Goal: Information Seeking & Learning: Learn about a topic

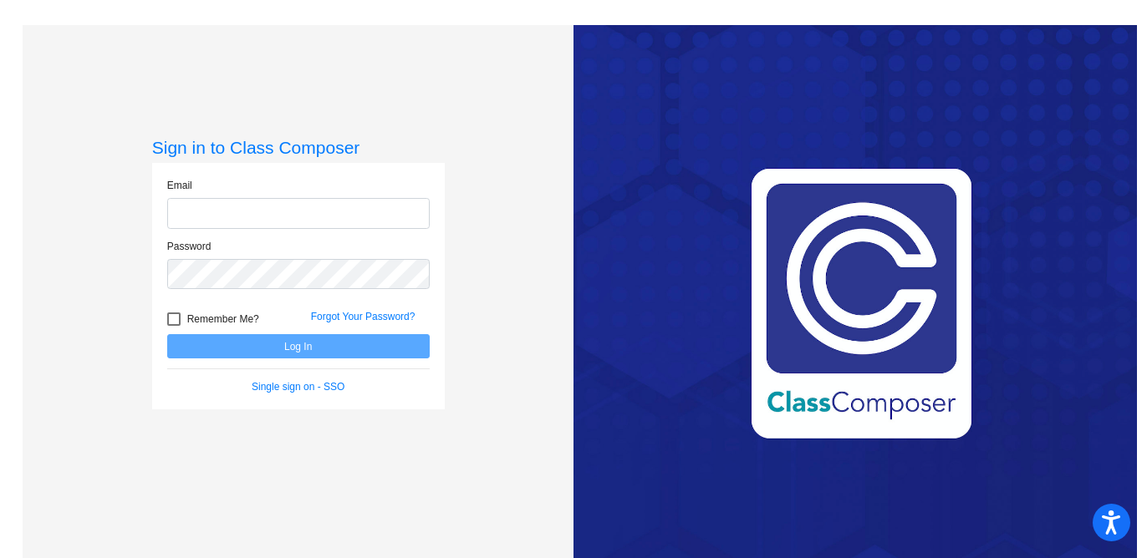
type input "[EMAIL_ADDRESS][DOMAIN_NAME]"
click at [302, 344] on button "Log In" at bounding box center [298, 346] width 262 height 24
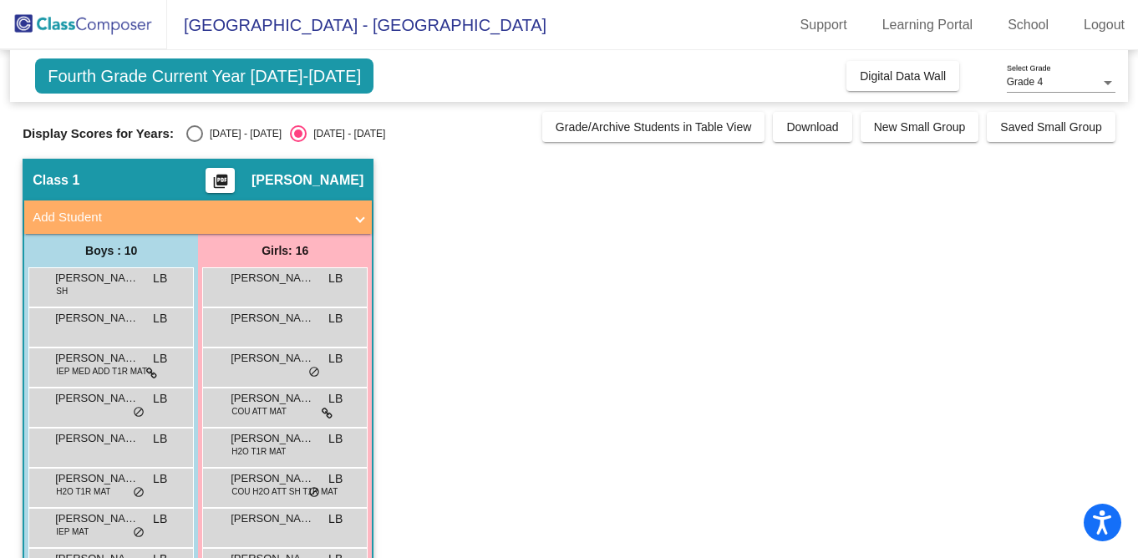
click at [193, 131] on div "Select an option" at bounding box center [194, 133] width 17 height 17
click at [194, 142] on input "[DATE] - [DATE]" at bounding box center [194, 142] width 1 height 1
radio input "true"
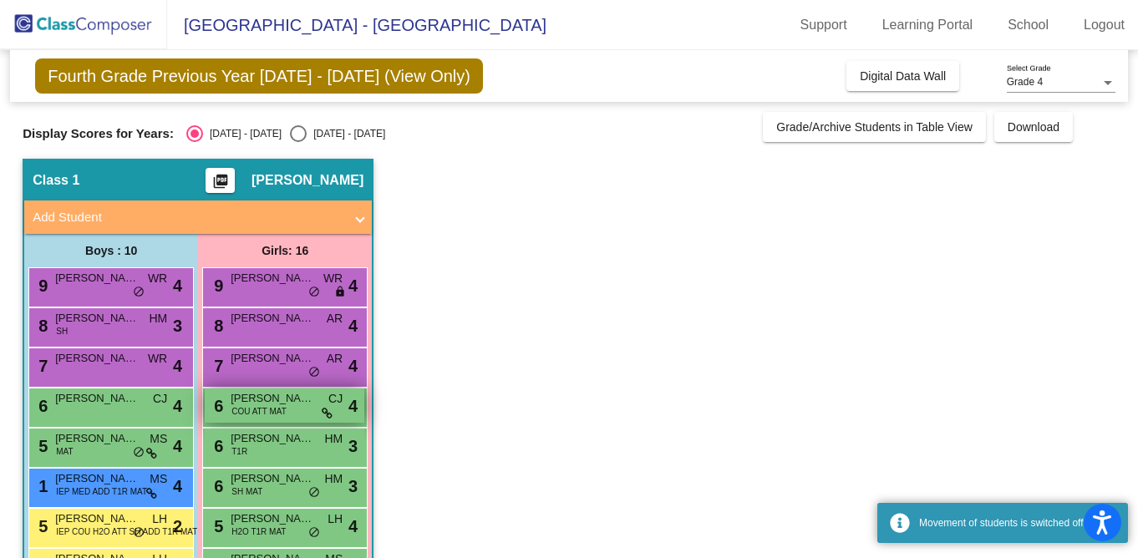
click at [308, 412] on div "6 [PERSON_NAME] COU ATT MAT CJ lock do_not_disturb_alt 4" at bounding box center [285, 406] width 160 height 34
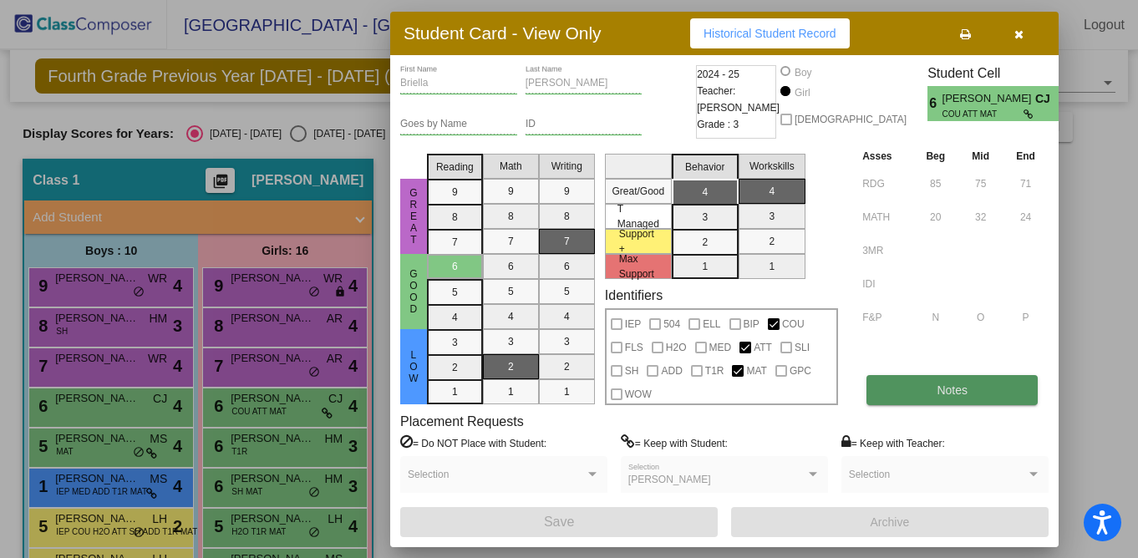
click at [919, 387] on button "Notes" at bounding box center [952, 390] width 171 height 30
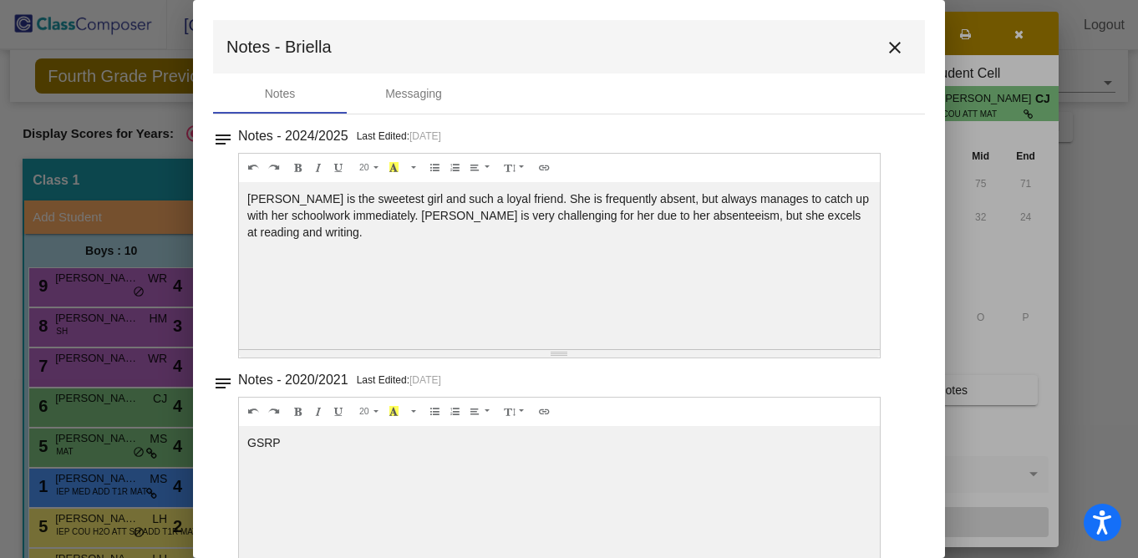
click at [886, 48] on mat-icon "close" at bounding box center [895, 48] width 20 height 20
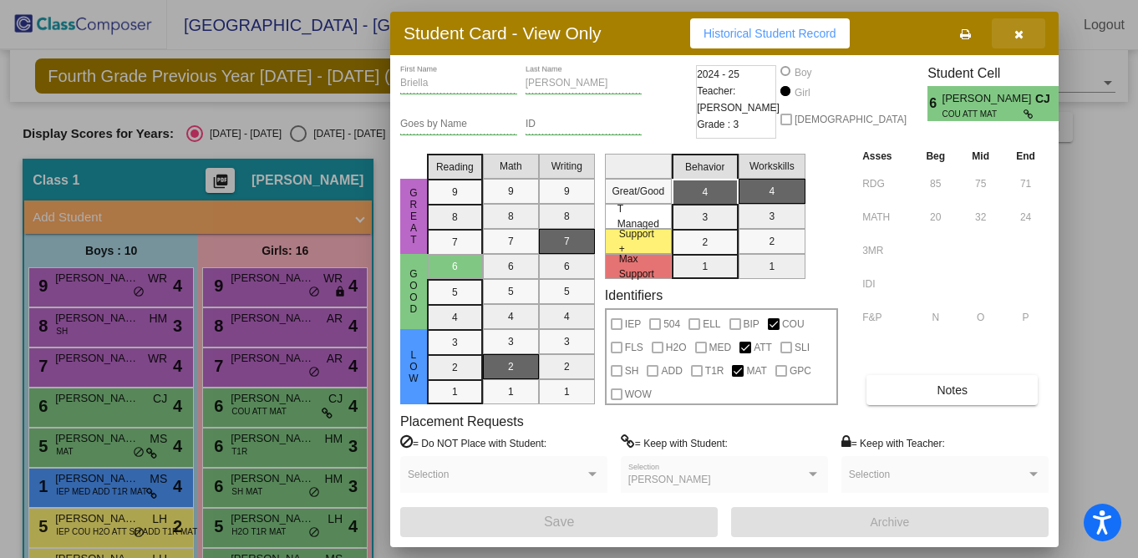
click at [1019, 31] on icon "button" at bounding box center [1019, 34] width 9 height 12
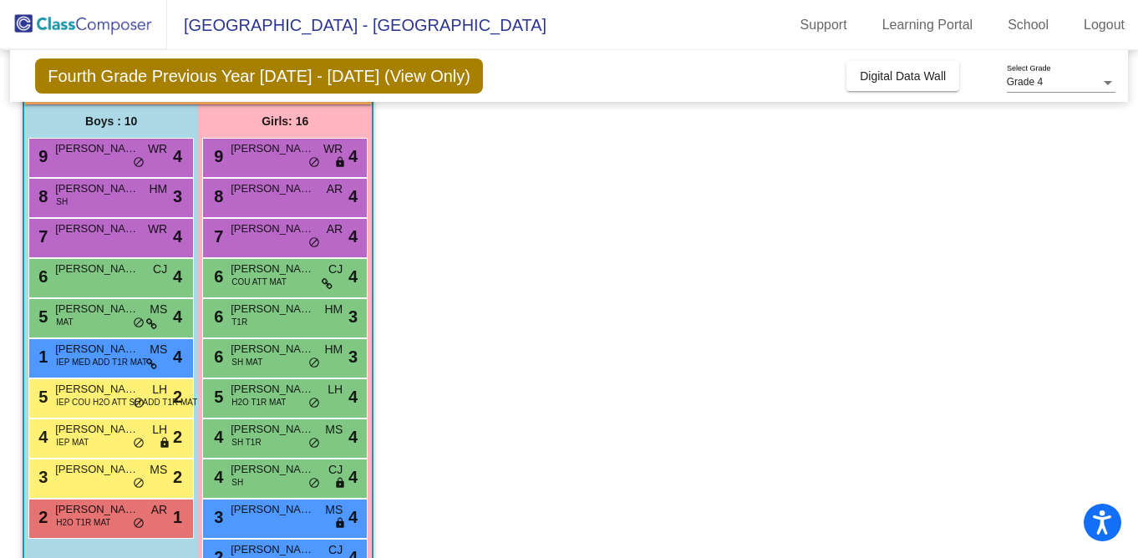
scroll to position [131, 0]
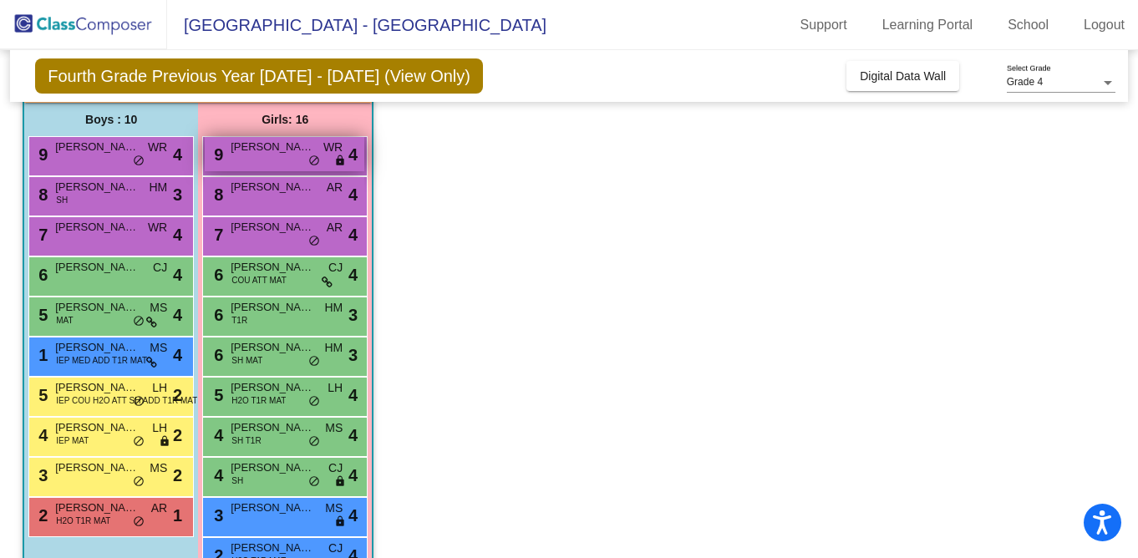
click at [295, 149] on span "[PERSON_NAME]" at bounding box center [273, 147] width 84 height 17
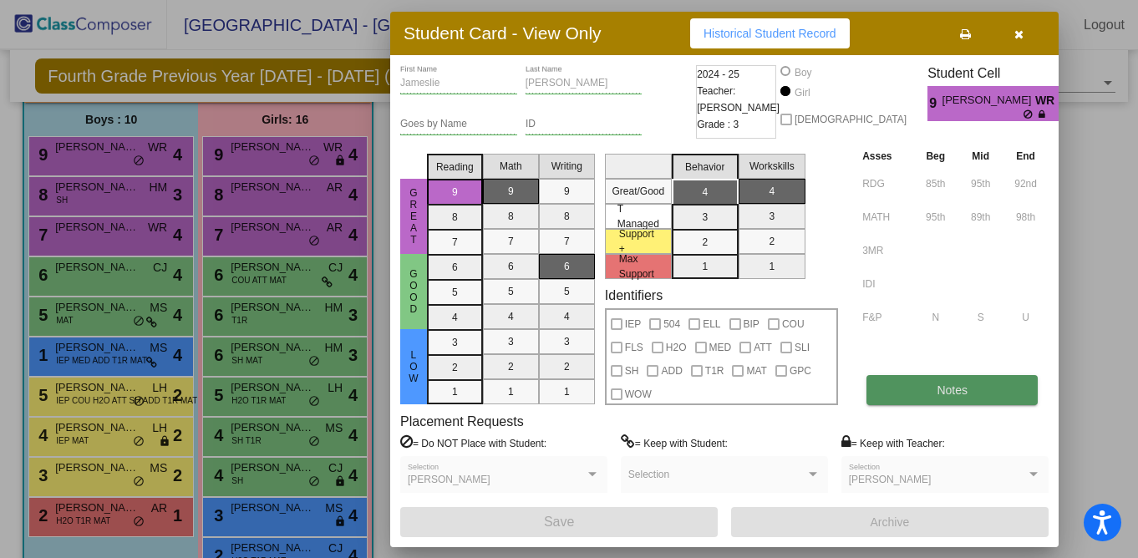
click at [925, 382] on button "Notes" at bounding box center [952, 390] width 171 height 30
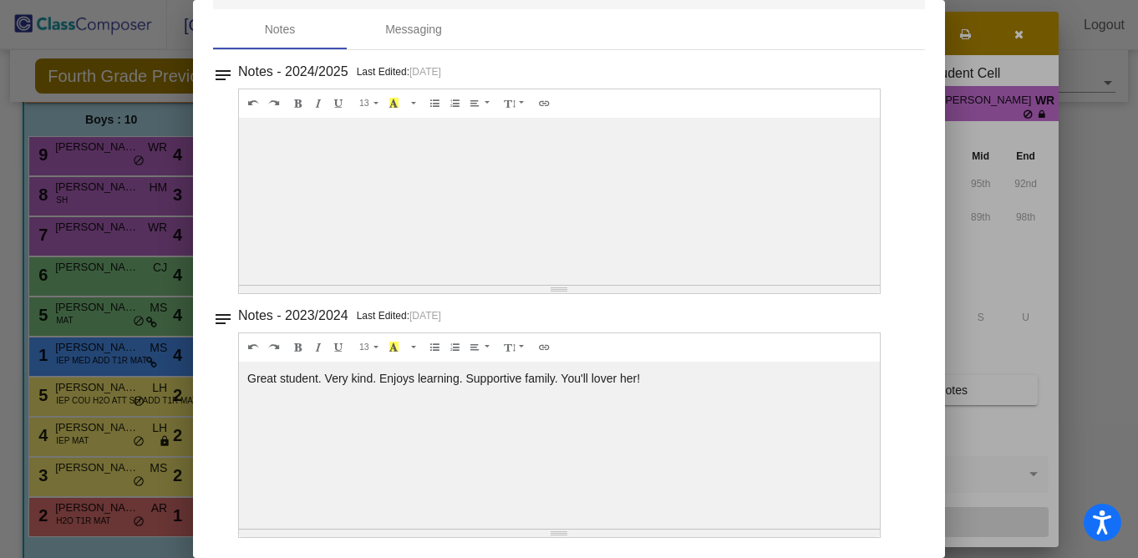
scroll to position [0, 0]
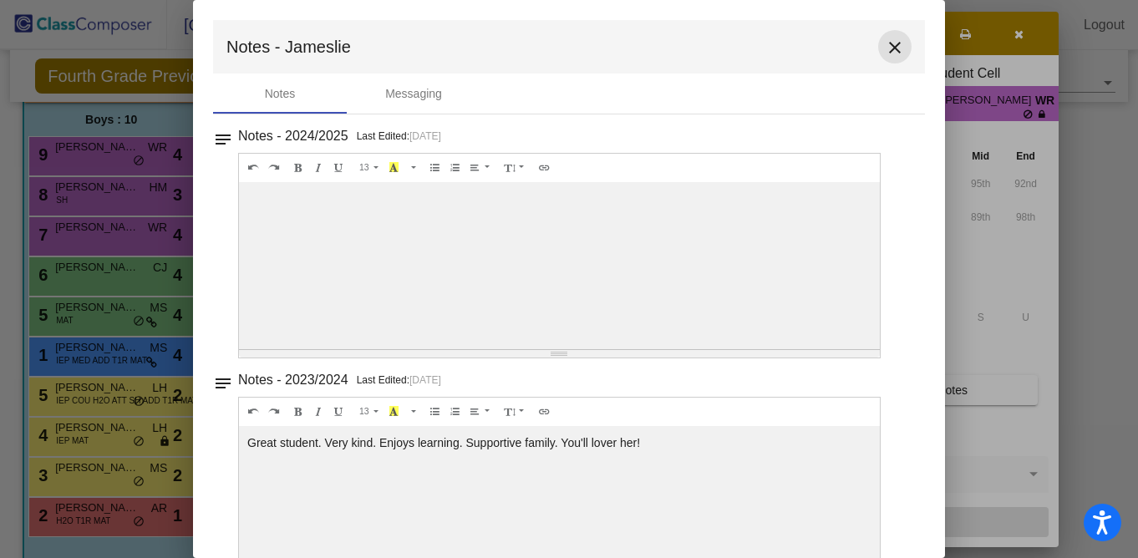
click at [889, 48] on mat-icon "close" at bounding box center [895, 48] width 20 height 20
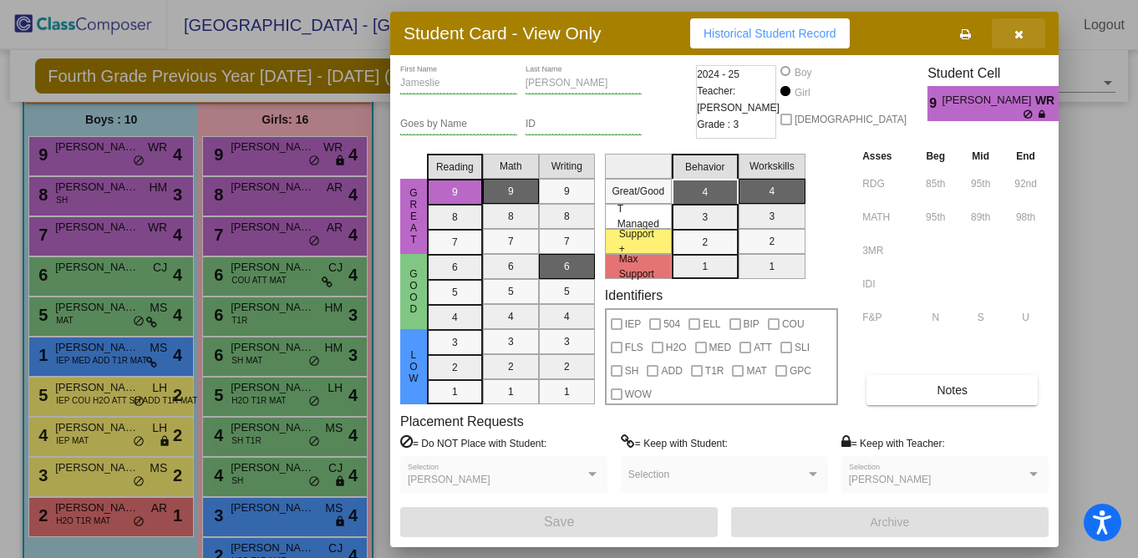
click at [1019, 35] on icon "button" at bounding box center [1019, 34] width 9 height 12
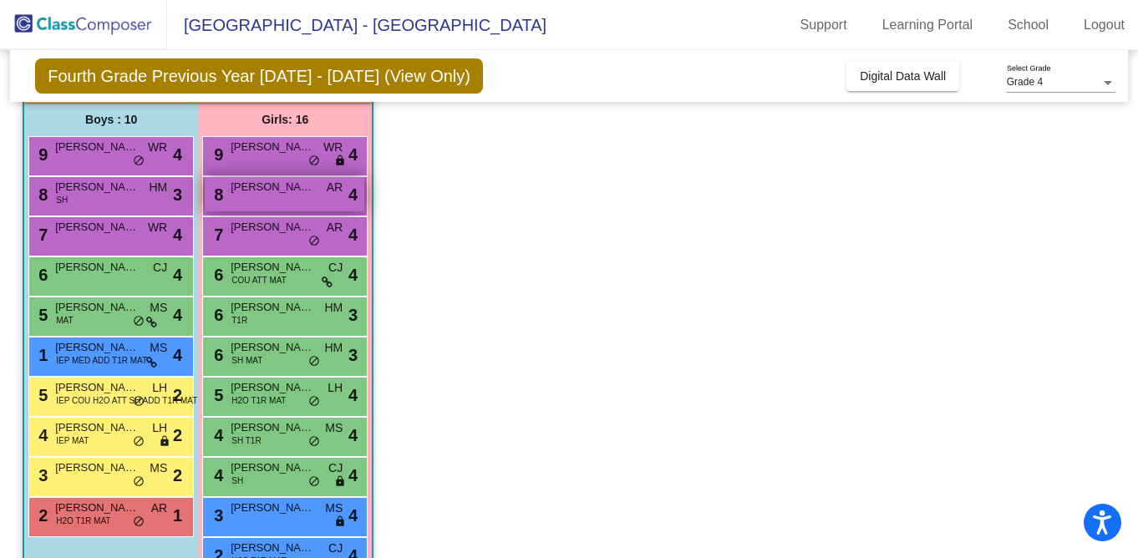
click at [326, 196] on div "8 [PERSON_NAME] AR lock do_not_disturb_alt 4" at bounding box center [285, 194] width 160 height 34
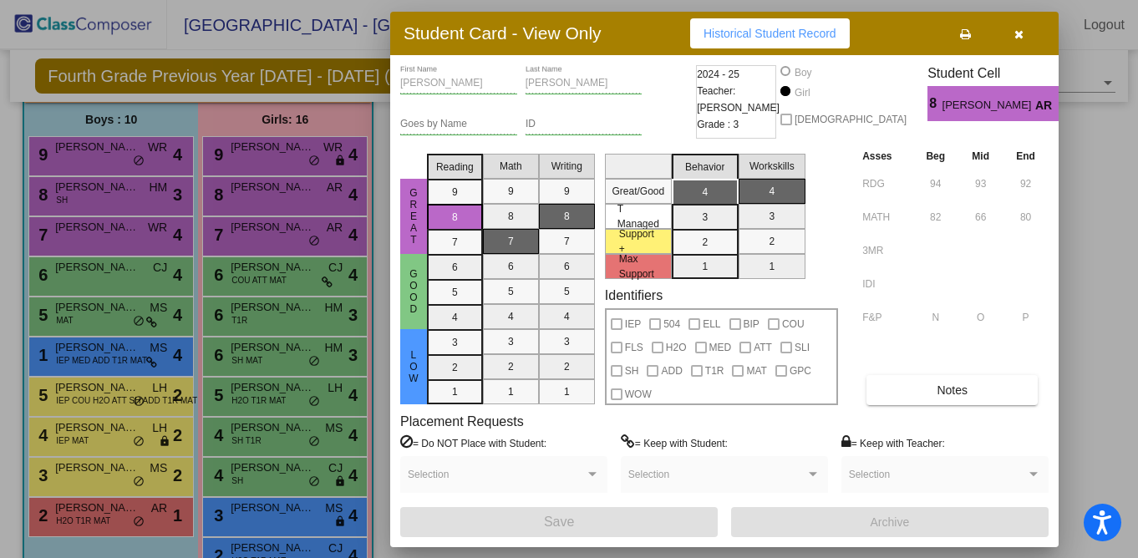
click at [974, 406] on div "[PERSON_NAME] First Name [PERSON_NAME] Last Name Goes by Name ID 2024 - 25 Teac…" at bounding box center [724, 301] width 649 height 472
click at [974, 394] on button "Notes" at bounding box center [952, 390] width 171 height 30
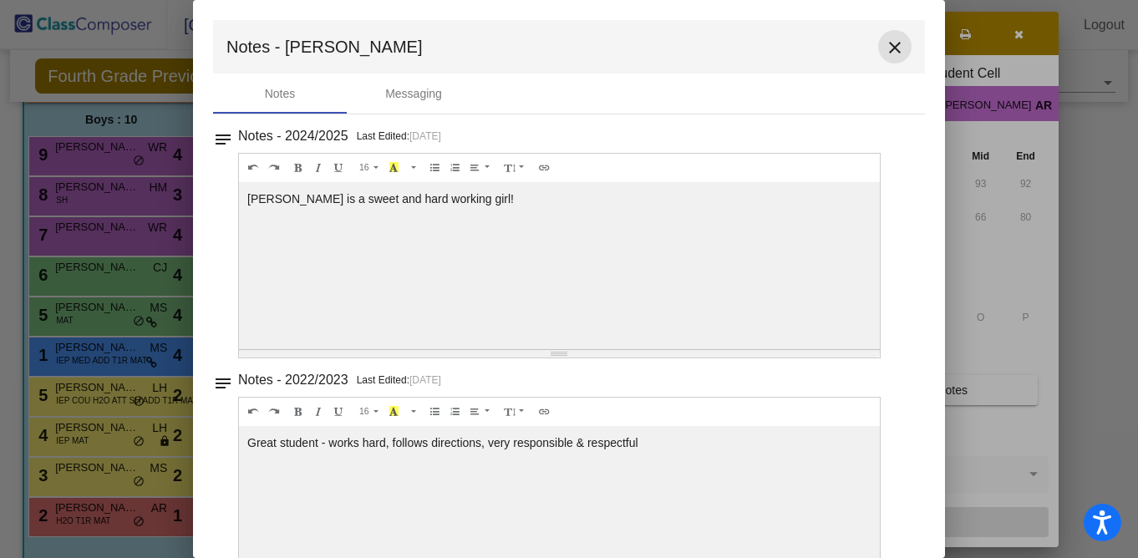
click at [887, 50] on mat-icon "close" at bounding box center [895, 48] width 20 height 20
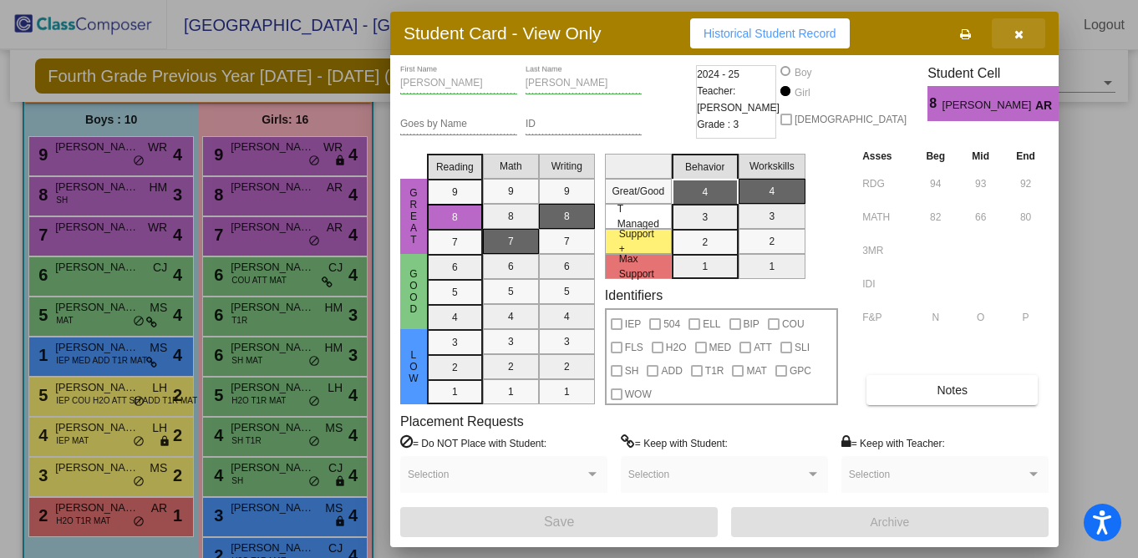
click at [1013, 36] on button "button" at bounding box center [1018, 33] width 53 height 30
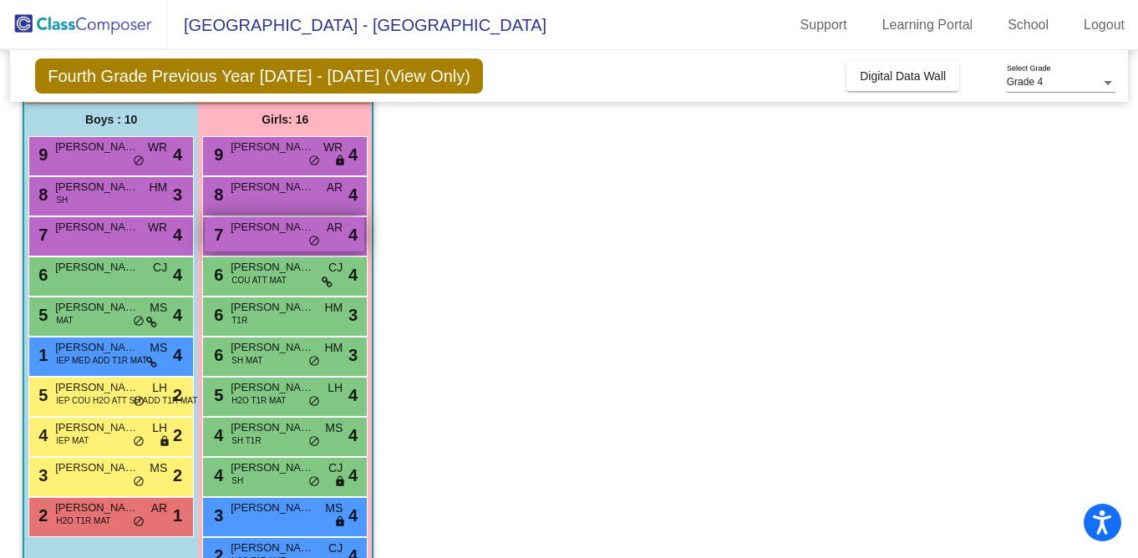
click at [304, 243] on div "7 [PERSON_NAME] AR lock do_not_disturb_alt 4" at bounding box center [285, 234] width 160 height 34
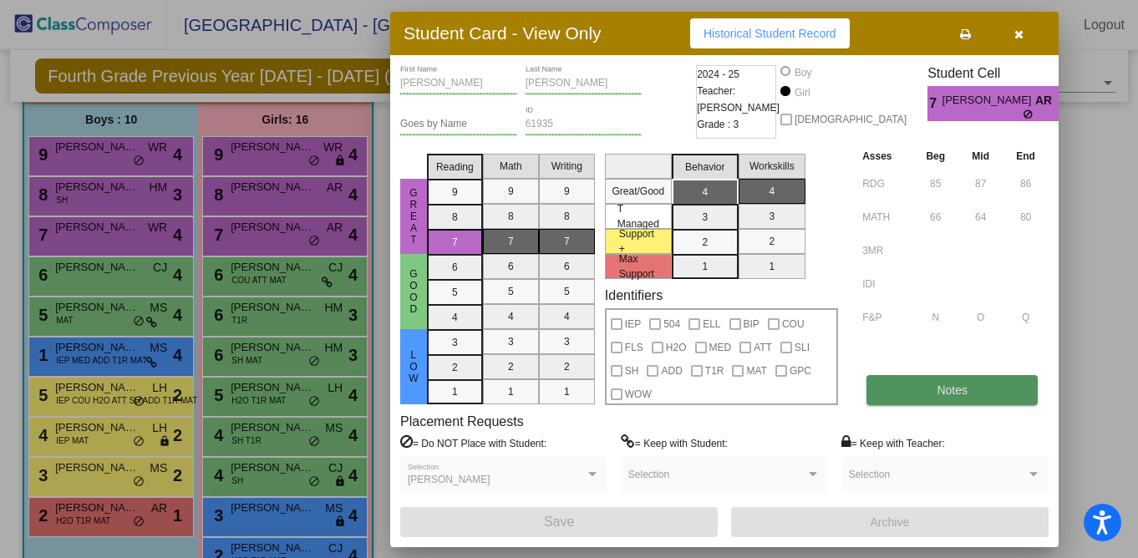
click at [943, 389] on span "Notes" at bounding box center [952, 390] width 31 height 13
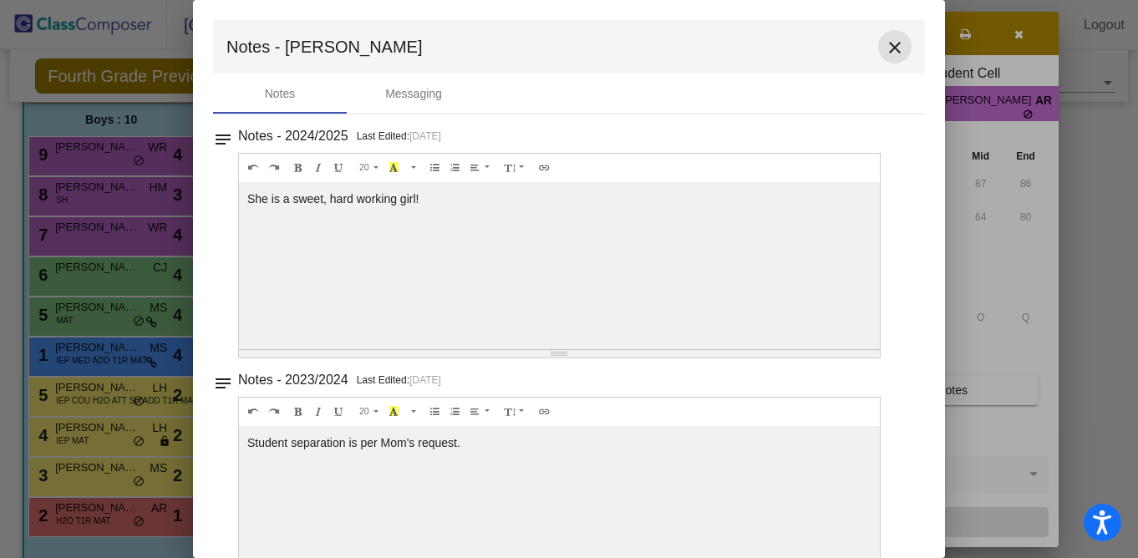
click at [893, 43] on mat-icon "close" at bounding box center [895, 48] width 20 height 20
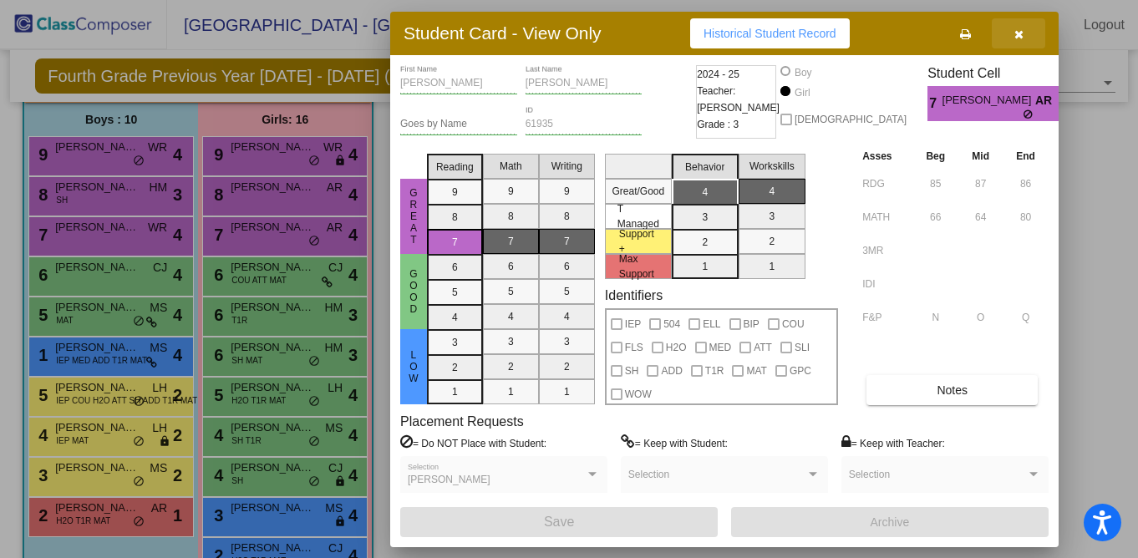
click at [1021, 35] on icon "button" at bounding box center [1019, 34] width 9 height 12
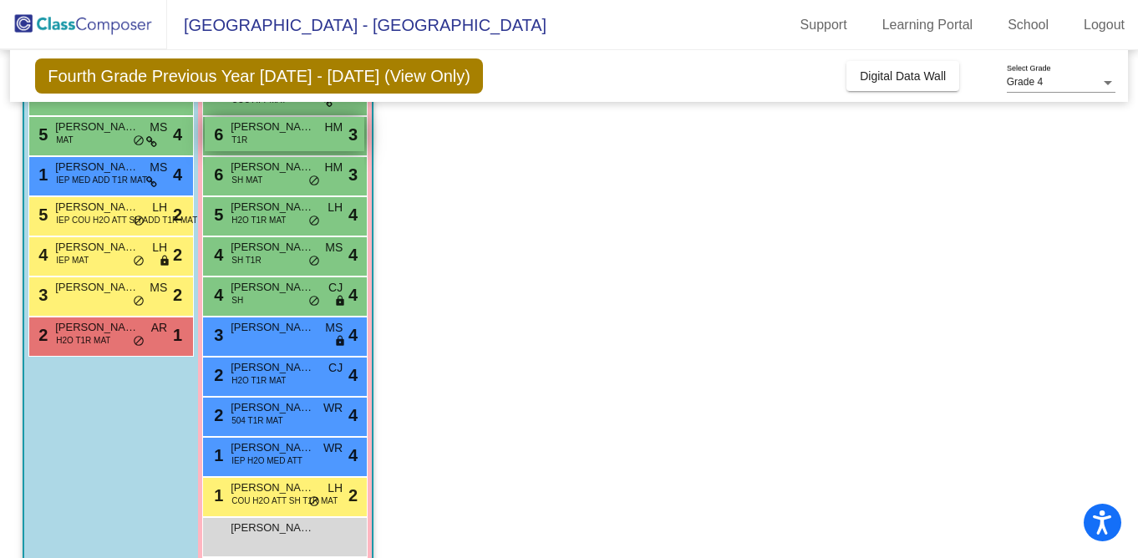
scroll to position [318, 0]
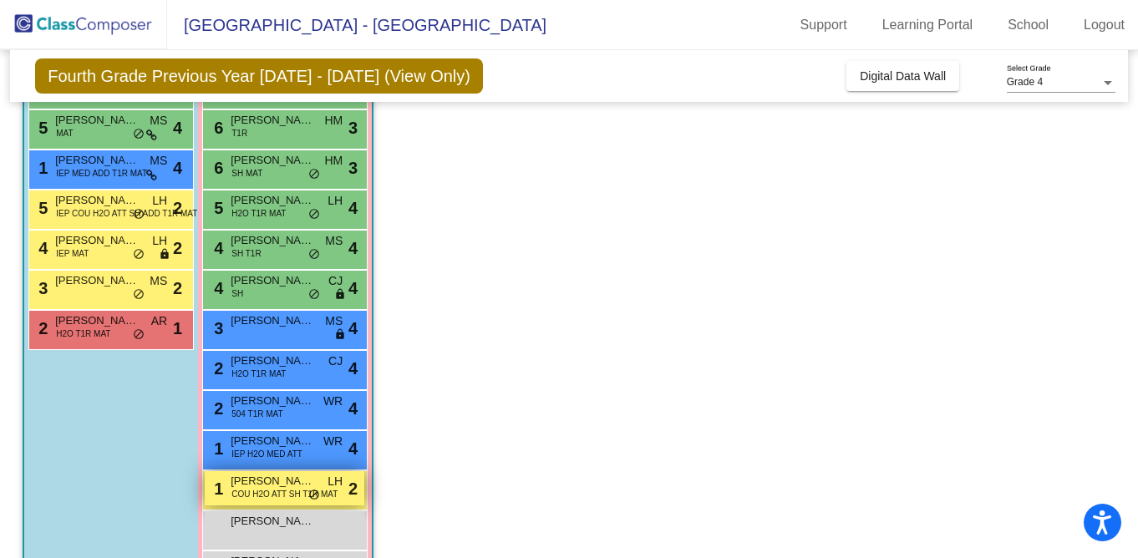
click at [282, 494] on span "COU H2O ATT SH T1R MAT" at bounding box center [285, 494] width 106 height 13
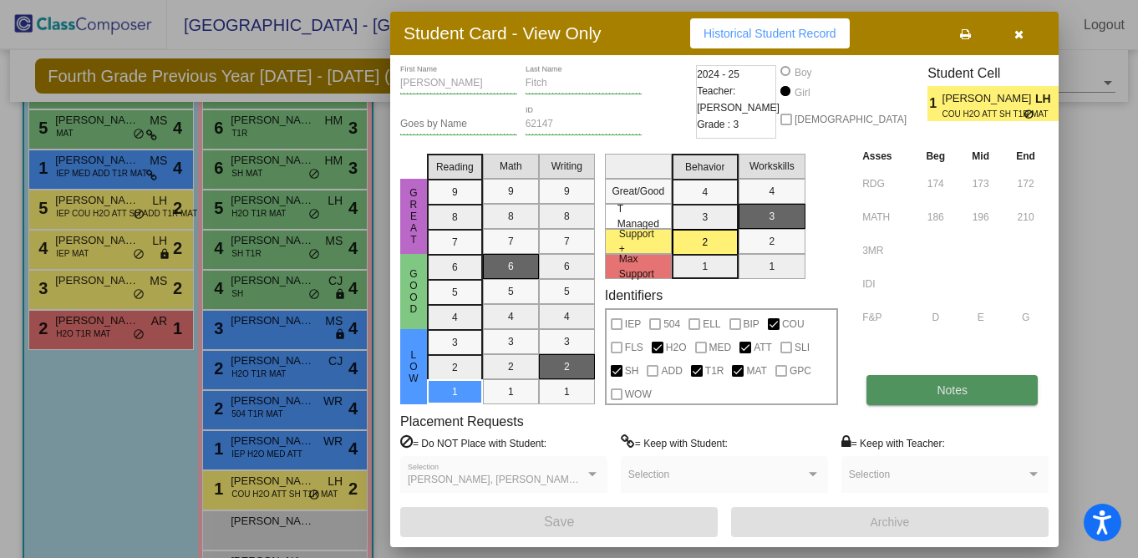
click at [932, 390] on button "Notes" at bounding box center [952, 390] width 171 height 30
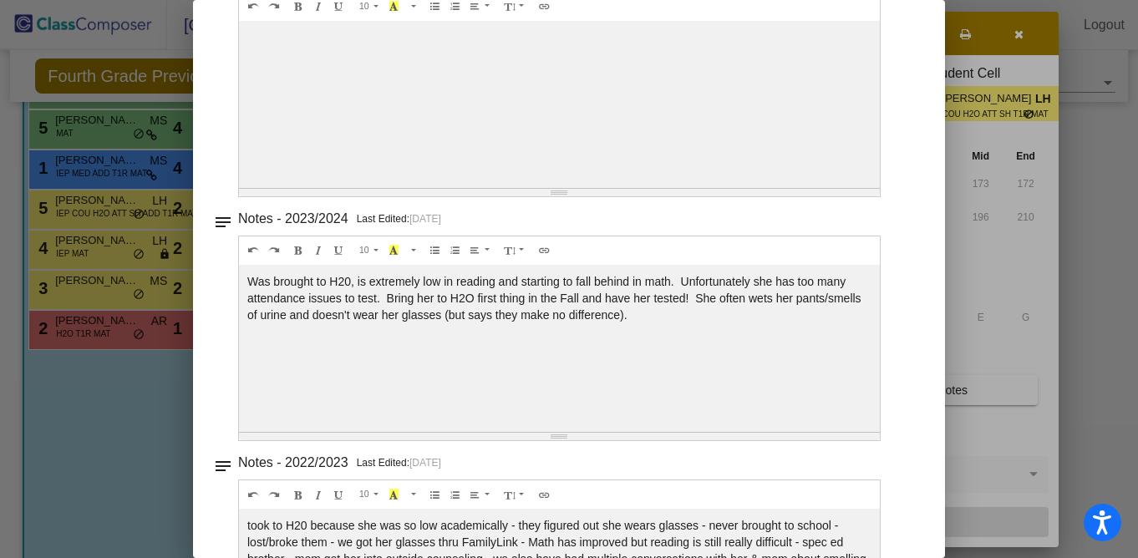
scroll to position [0, 0]
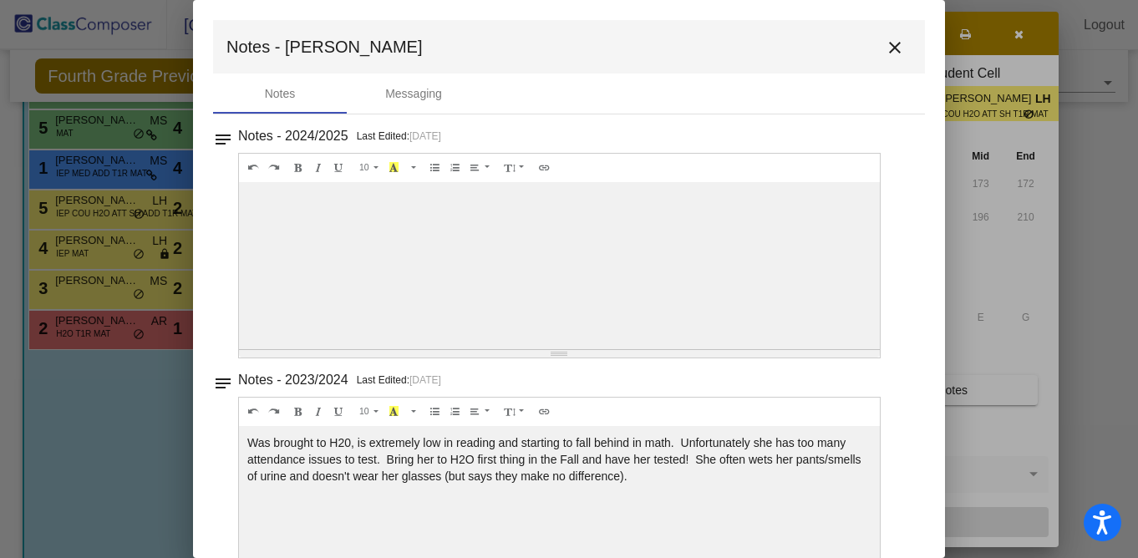
click at [887, 48] on mat-icon "close" at bounding box center [895, 48] width 20 height 20
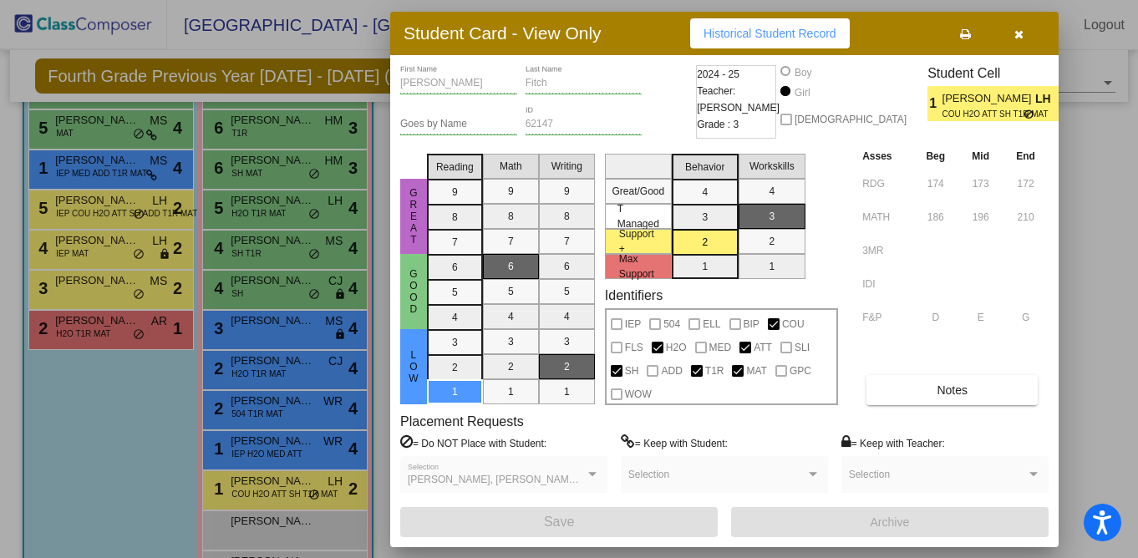
click at [1019, 36] on icon "button" at bounding box center [1019, 34] width 9 height 12
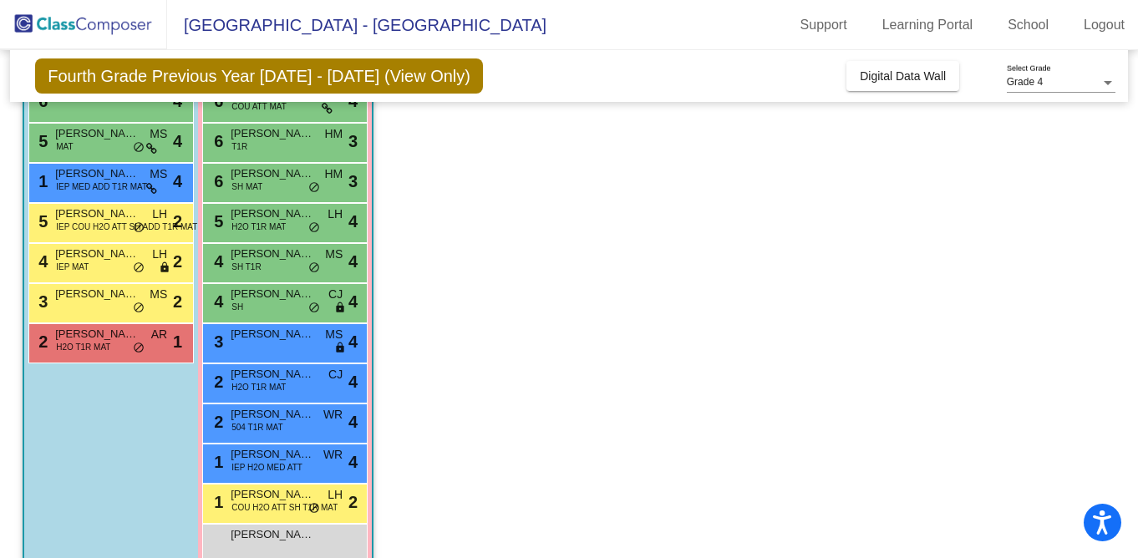
scroll to position [304, 0]
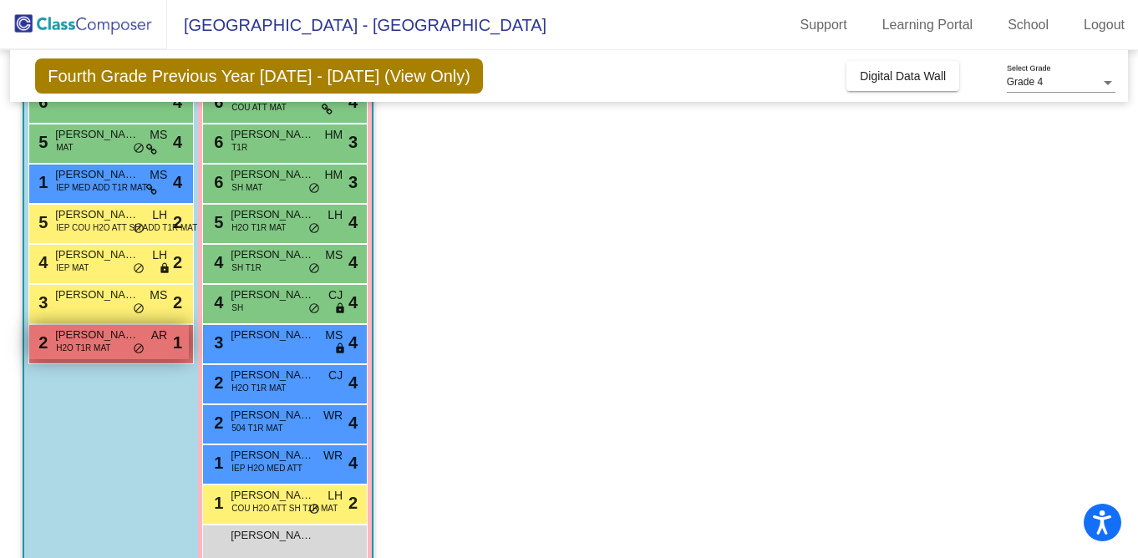
click at [110, 357] on div "2 Kol [PERSON_NAME] H2O T1R MAT AR lock do_not_disturb_alt 1" at bounding box center [109, 342] width 160 height 34
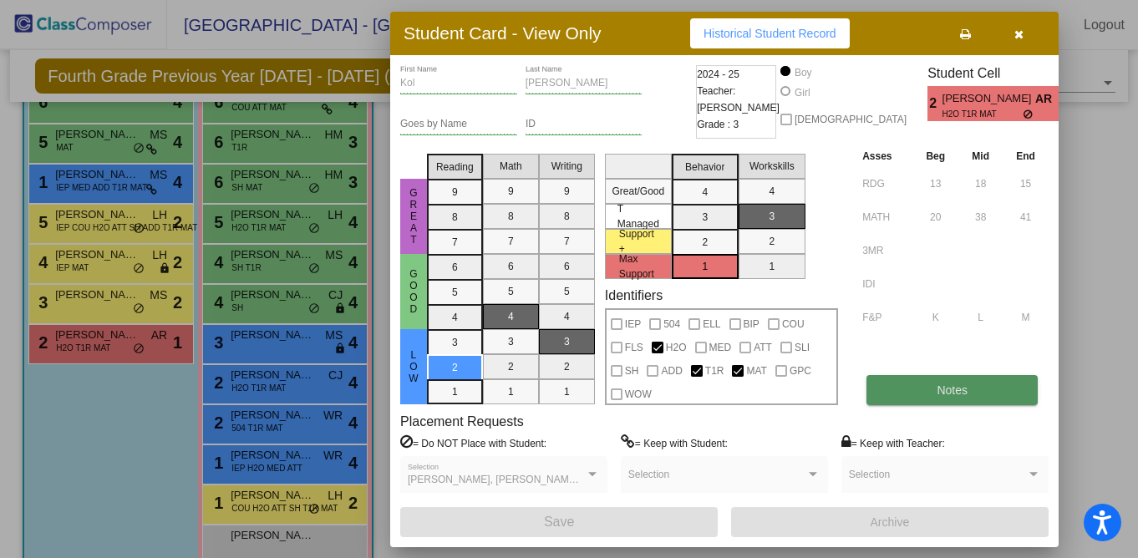
click at [919, 381] on button "Notes" at bounding box center [952, 390] width 171 height 30
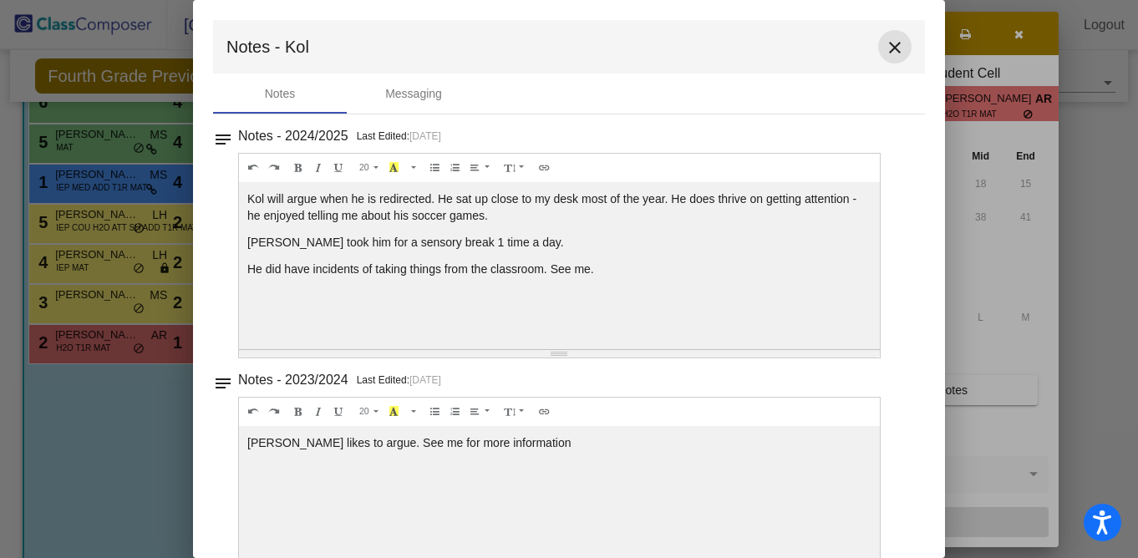
click at [888, 52] on mat-icon "close" at bounding box center [895, 48] width 20 height 20
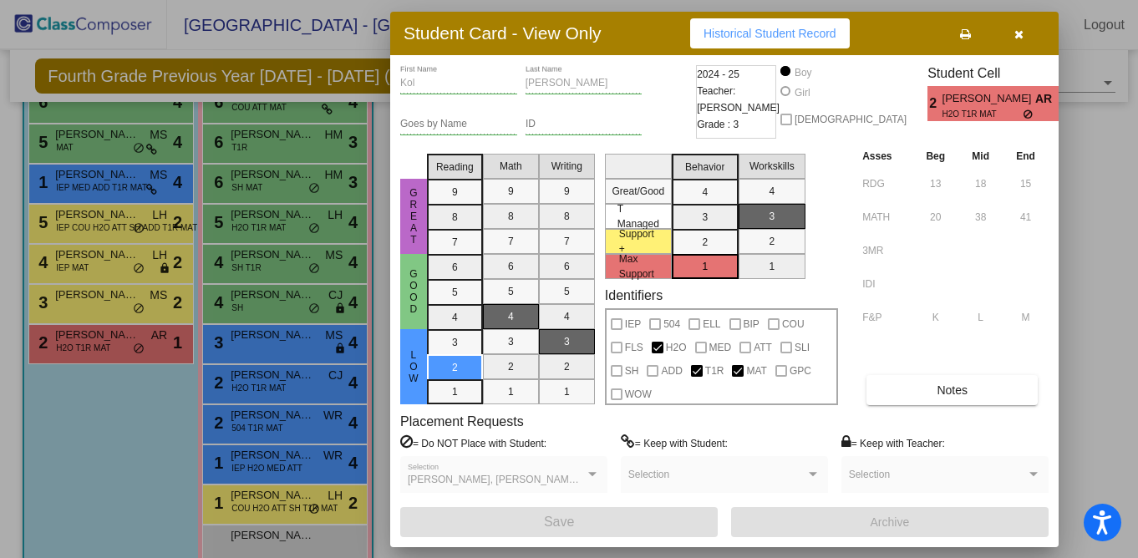
click at [1024, 33] on button "button" at bounding box center [1018, 33] width 53 height 30
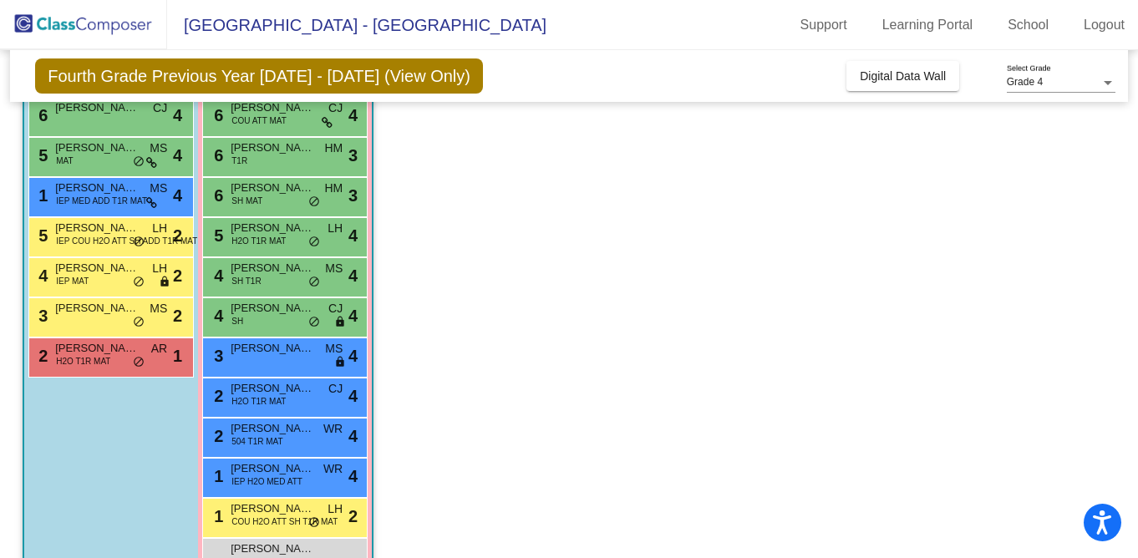
scroll to position [288, 0]
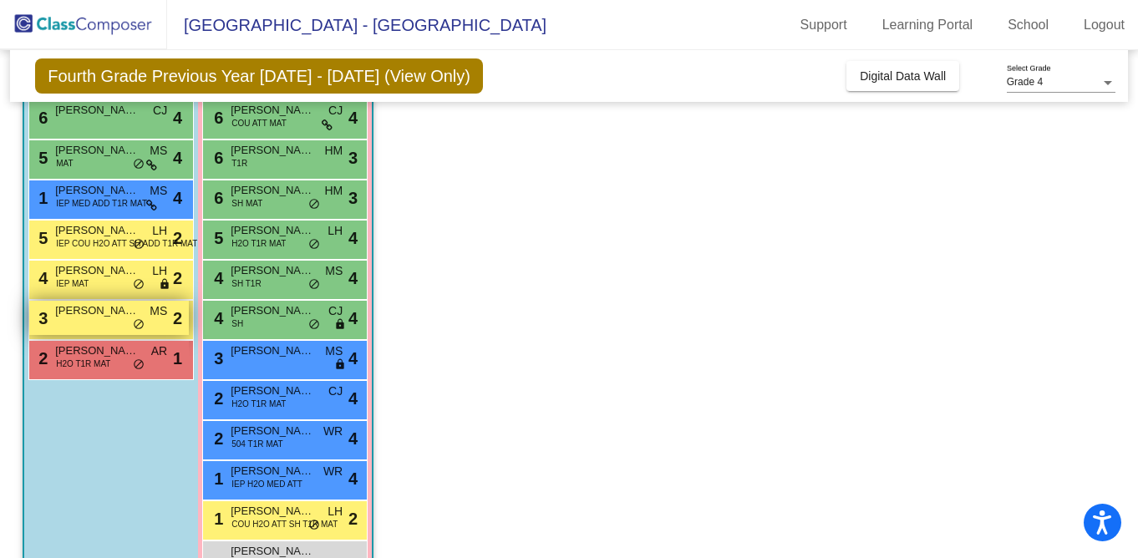
click at [100, 308] on span "[PERSON_NAME] [PERSON_NAME]" at bounding box center [97, 311] width 84 height 17
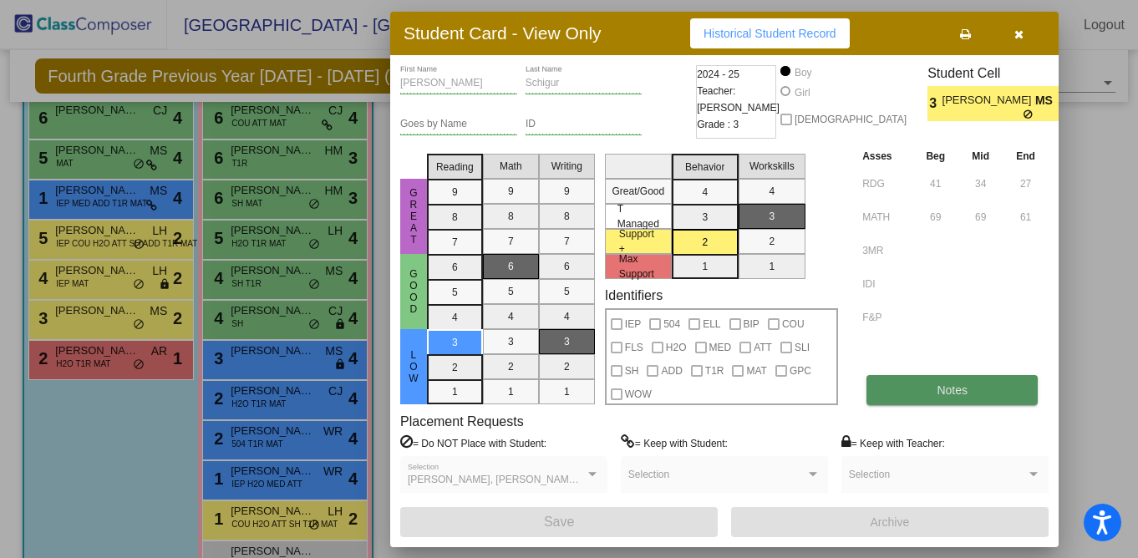
click at [928, 394] on button "Notes" at bounding box center [952, 390] width 171 height 30
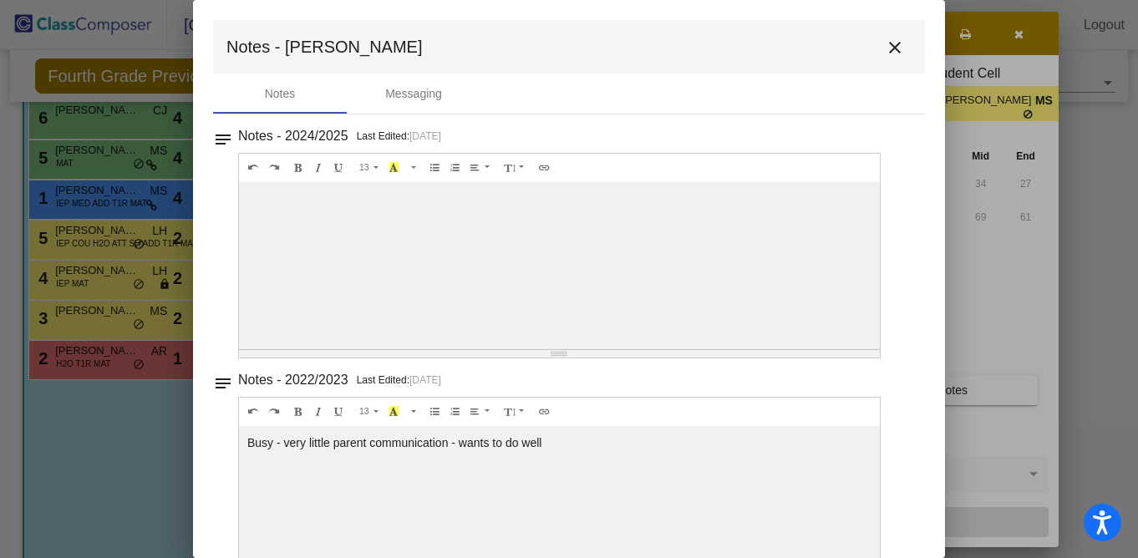
click at [885, 48] on mat-icon "close" at bounding box center [895, 48] width 20 height 20
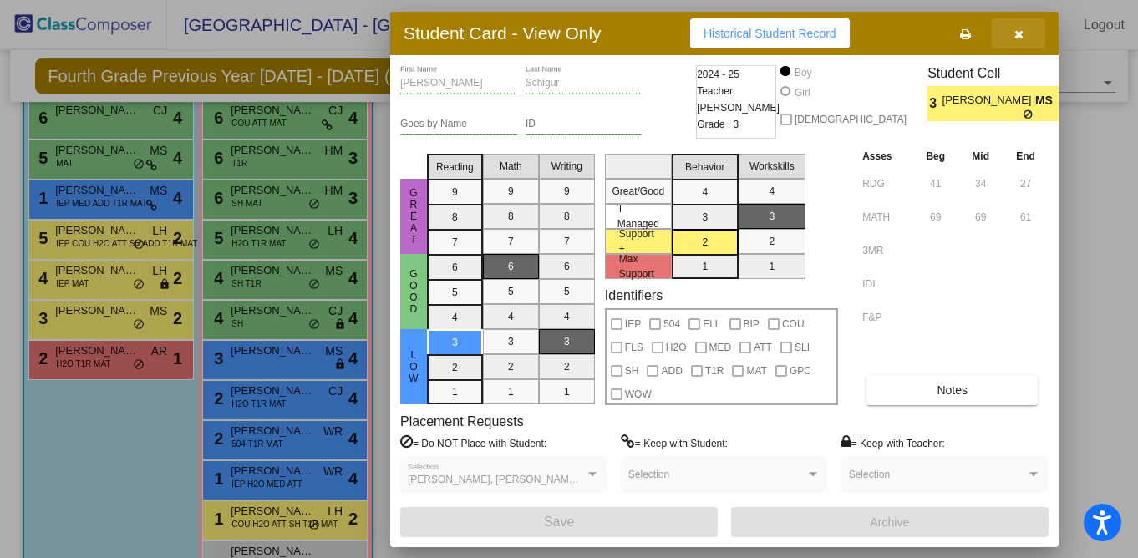
click at [1020, 37] on icon "button" at bounding box center [1019, 34] width 9 height 12
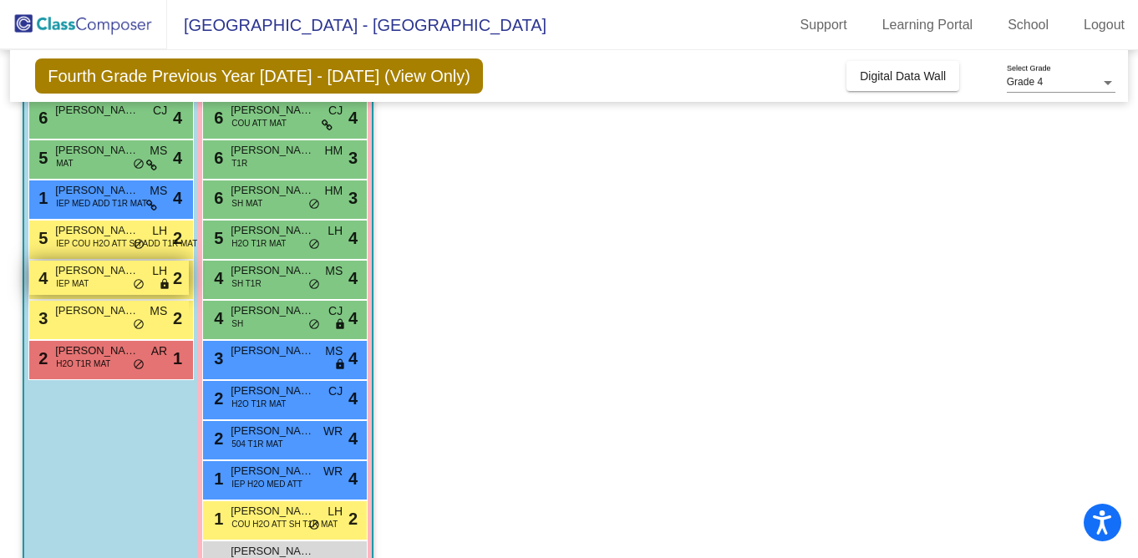
click at [84, 287] on span "IEP MAT" at bounding box center [72, 284] width 33 height 13
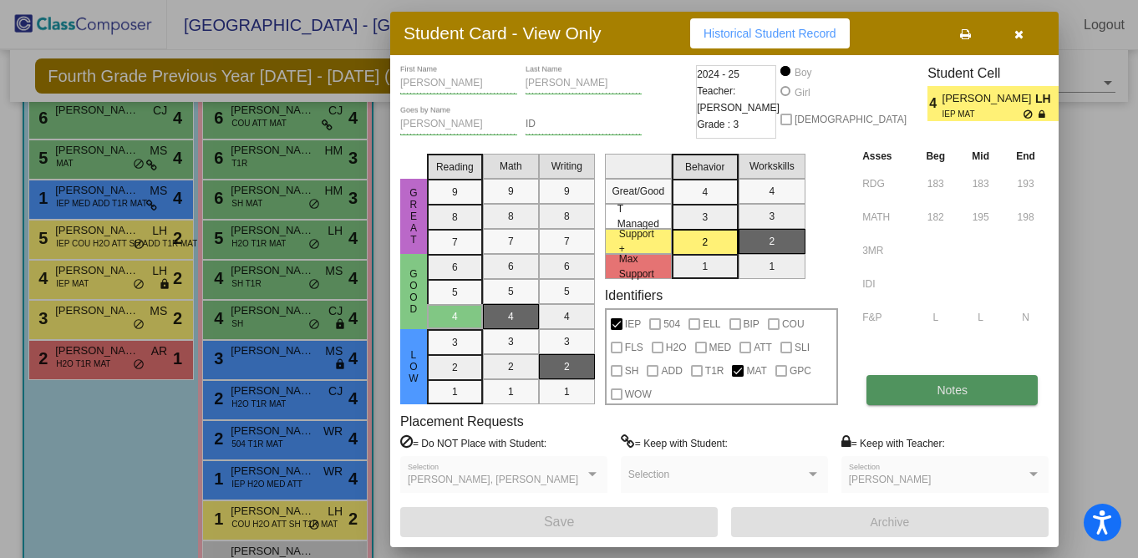
click at [907, 395] on button "Notes" at bounding box center [952, 390] width 171 height 30
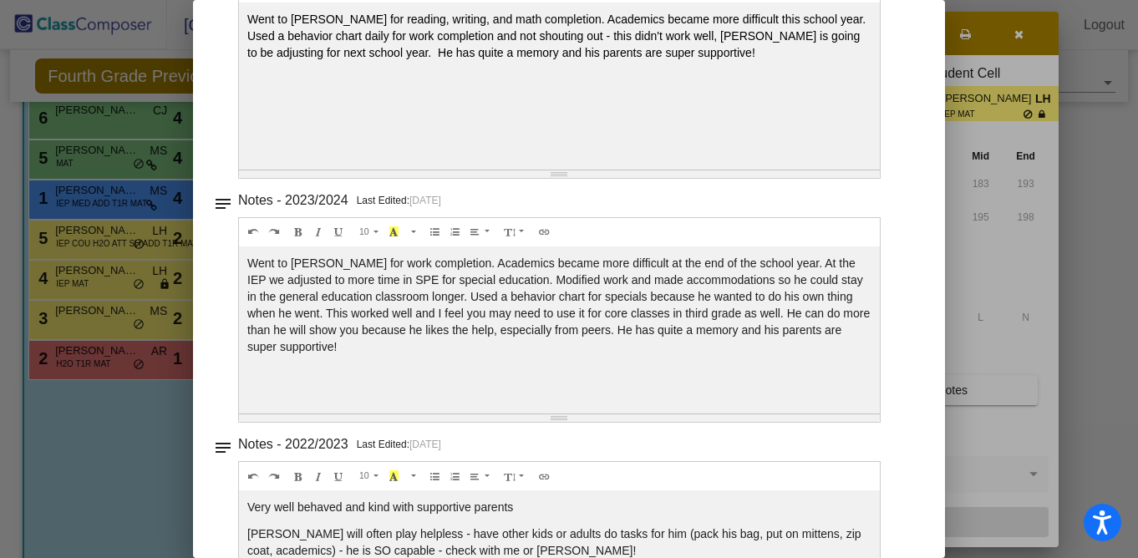
scroll to position [0, 0]
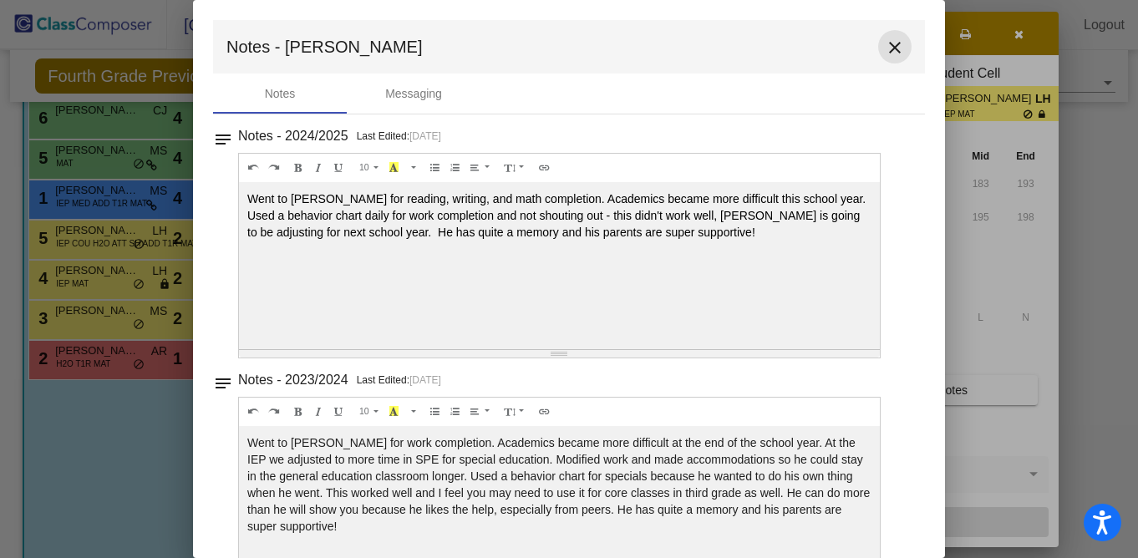
click at [885, 44] on mat-icon "close" at bounding box center [895, 48] width 20 height 20
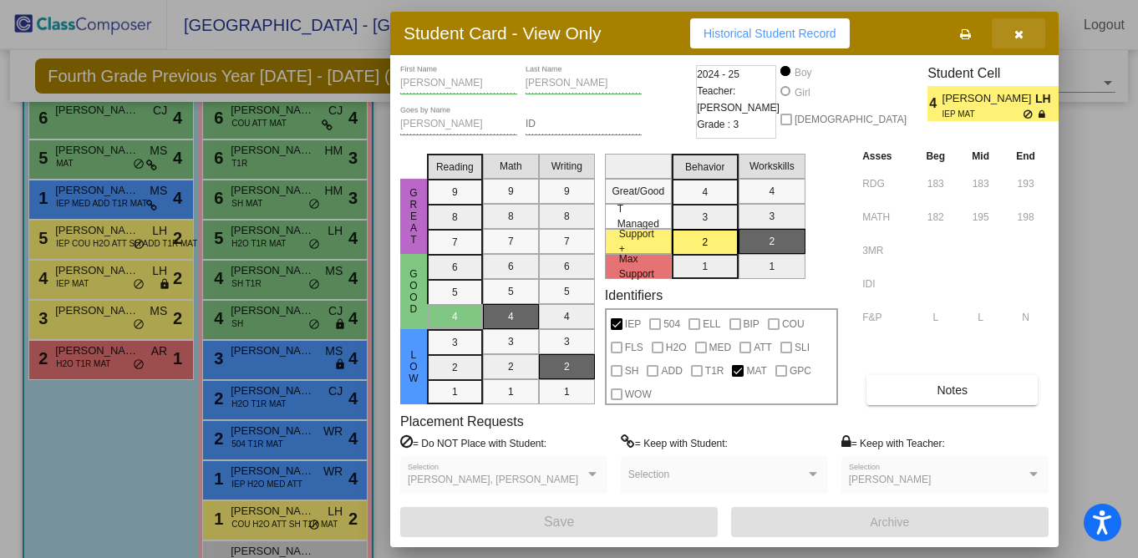
click at [1021, 40] on button "button" at bounding box center [1018, 33] width 53 height 30
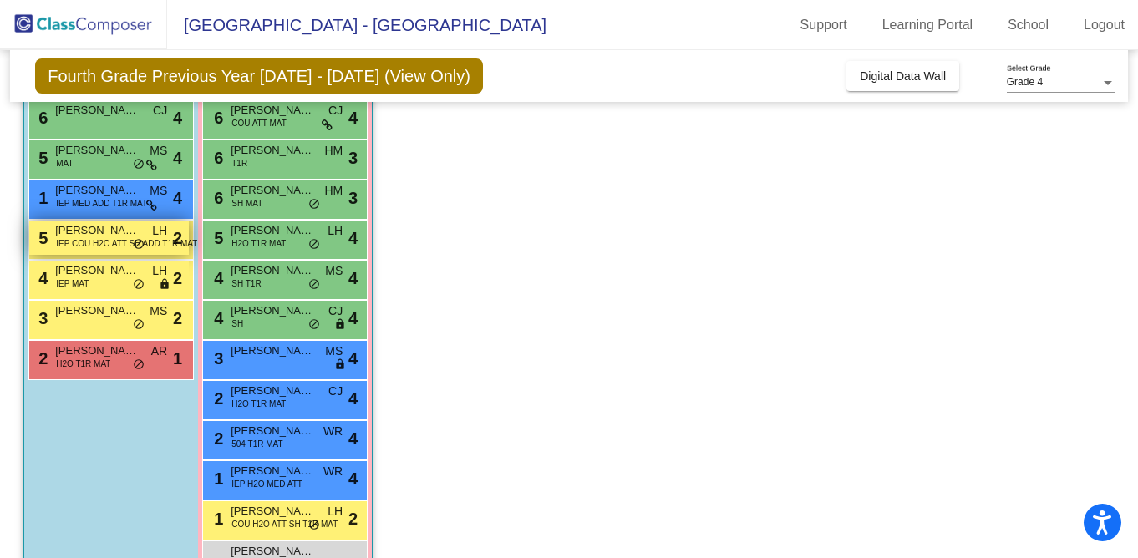
click at [104, 233] on span "[PERSON_NAME]" at bounding box center [97, 230] width 84 height 17
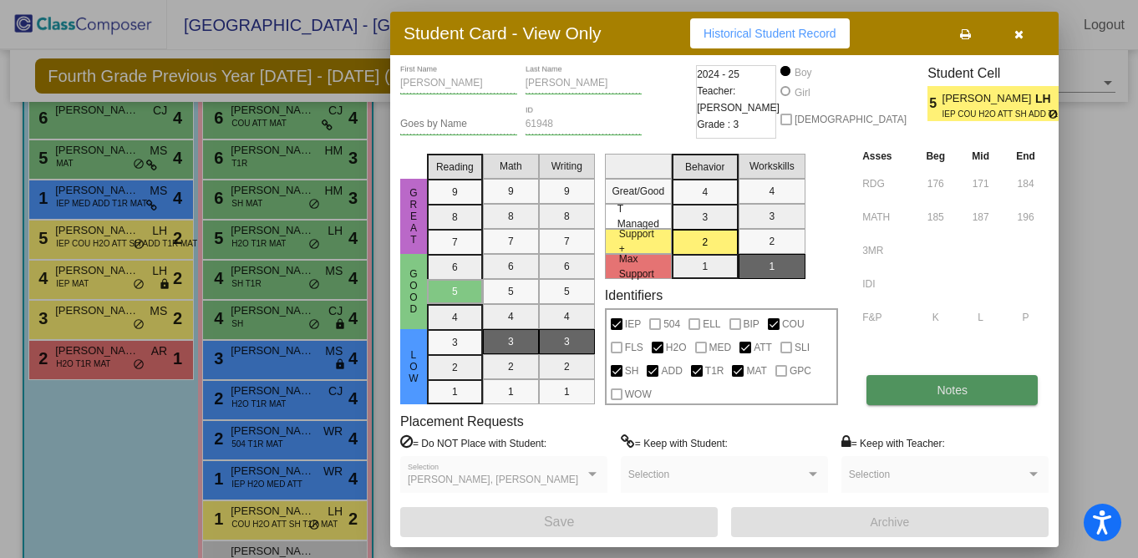
click at [919, 382] on button "Notes" at bounding box center [952, 390] width 171 height 30
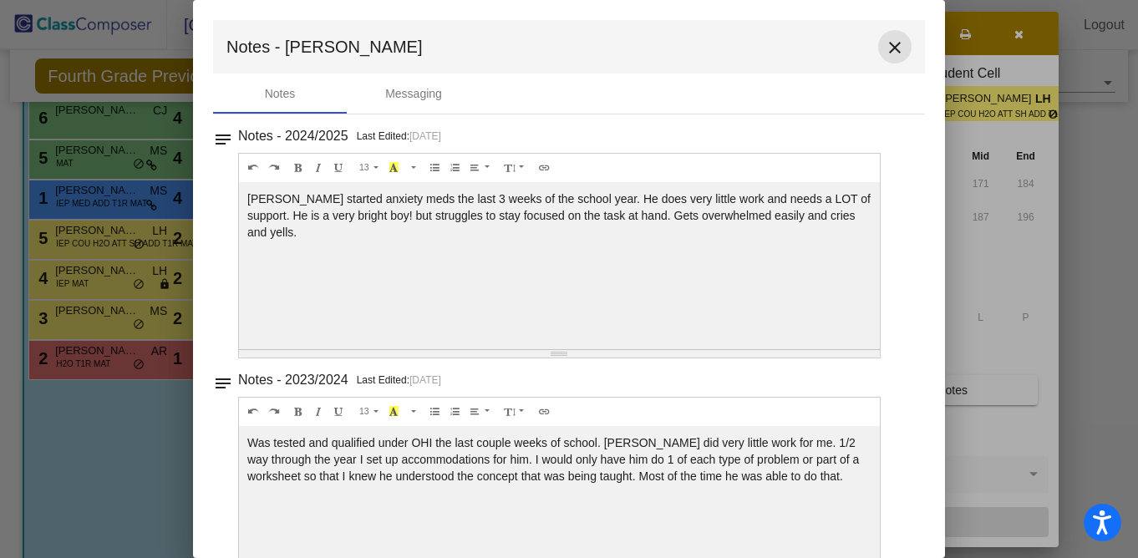
click at [885, 43] on mat-icon "close" at bounding box center [895, 48] width 20 height 20
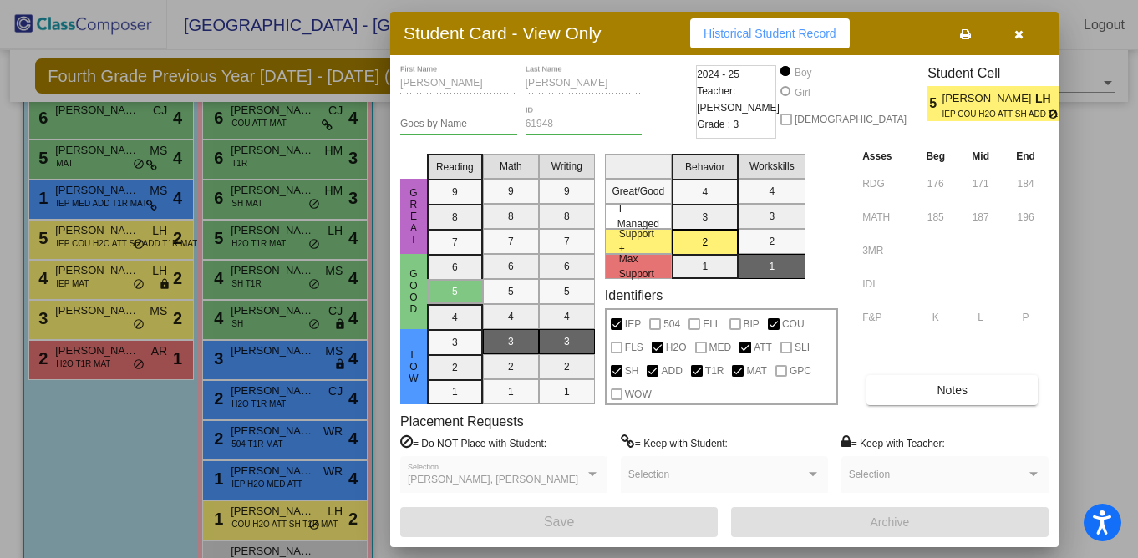
click at [886, 44] on div "Student Card - View Only Historical Student Record" at bounding box center [724, 33] width 669 height 43
click at [1019, 35] on icon "button" at bounding box center [1019, 34] width 9 height 12
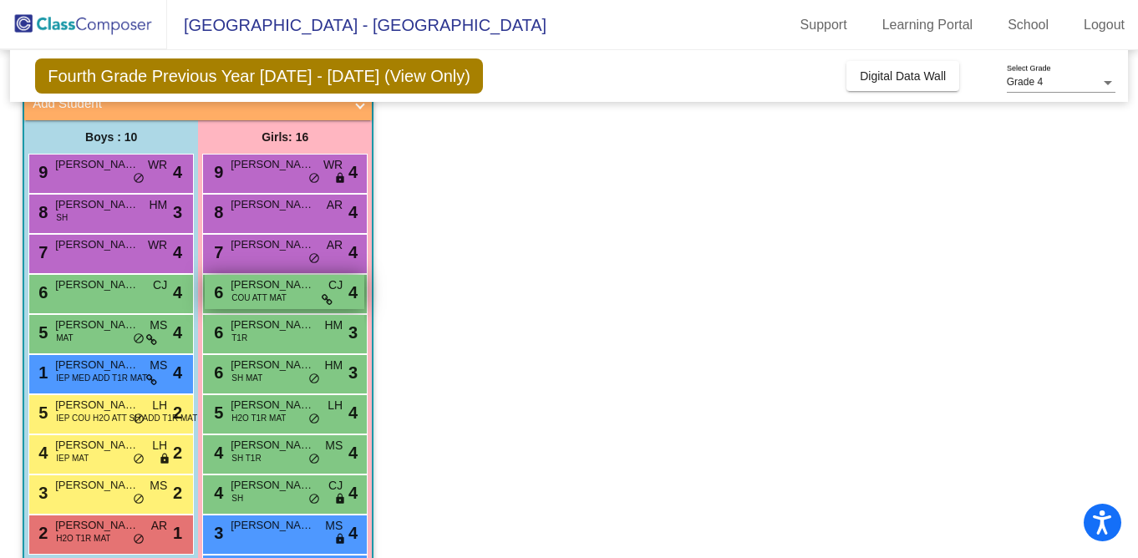
scroll to position [103, 0]
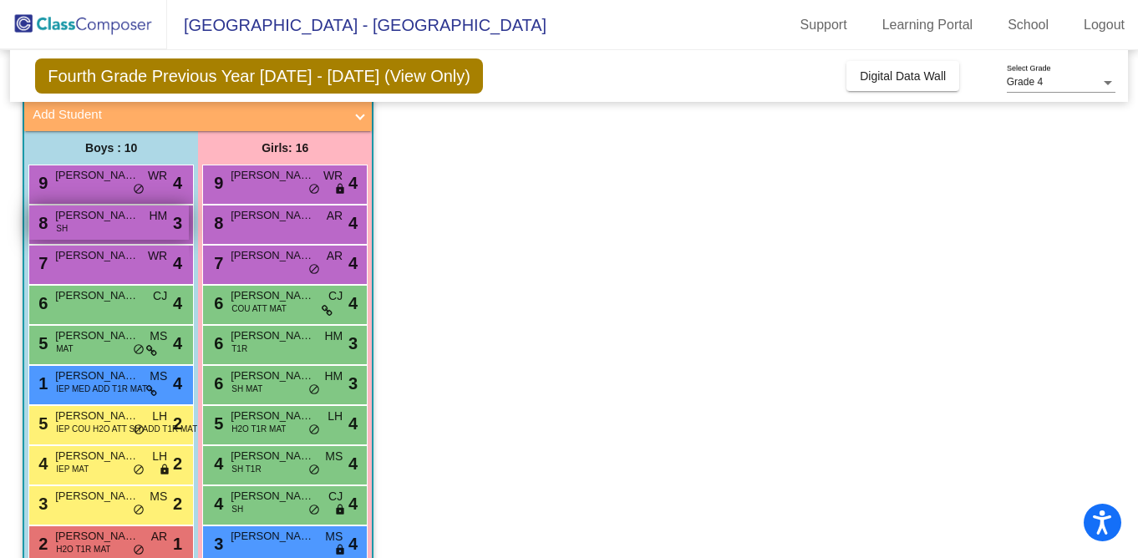
click at [122, 236] on div "8 [PERSON_NAME] SH HM lock do_not_disturb_alt 3" at bounding box center [109, 223] width 160 height 34
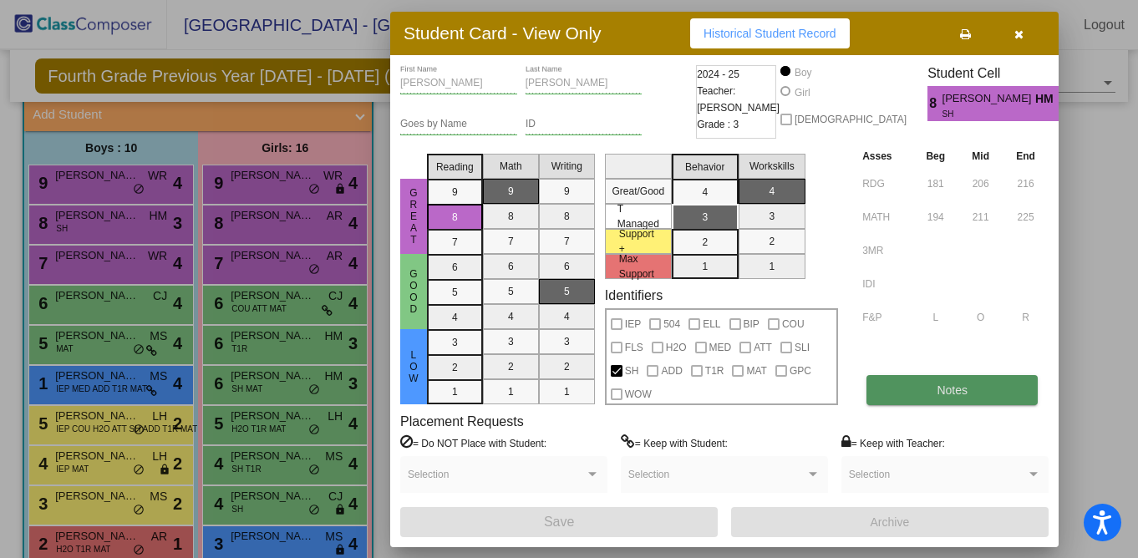
click at [910, 389] on button "Notes" at bounding box center [952, 390] width 171 height 30
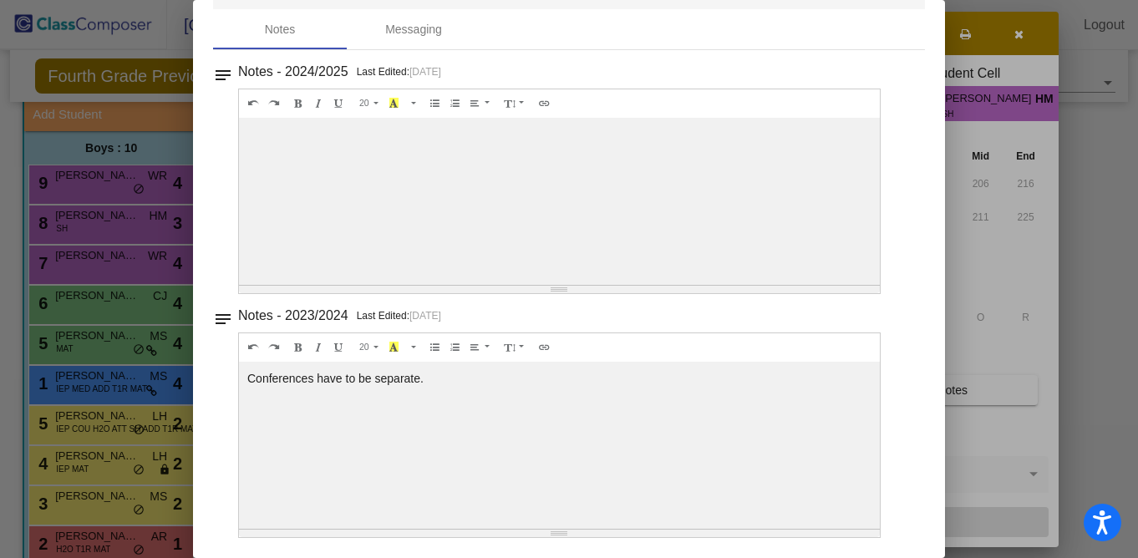
scroll to position [0, 0]
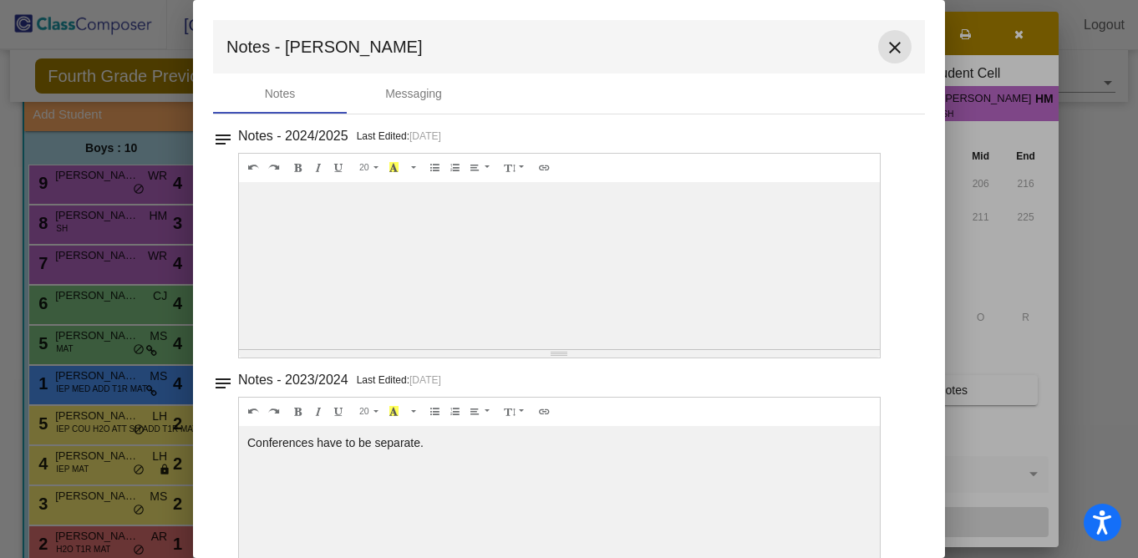
click at [886, 53] on mat-icon "close" at bounding box center [895, 48] width 20 height 20
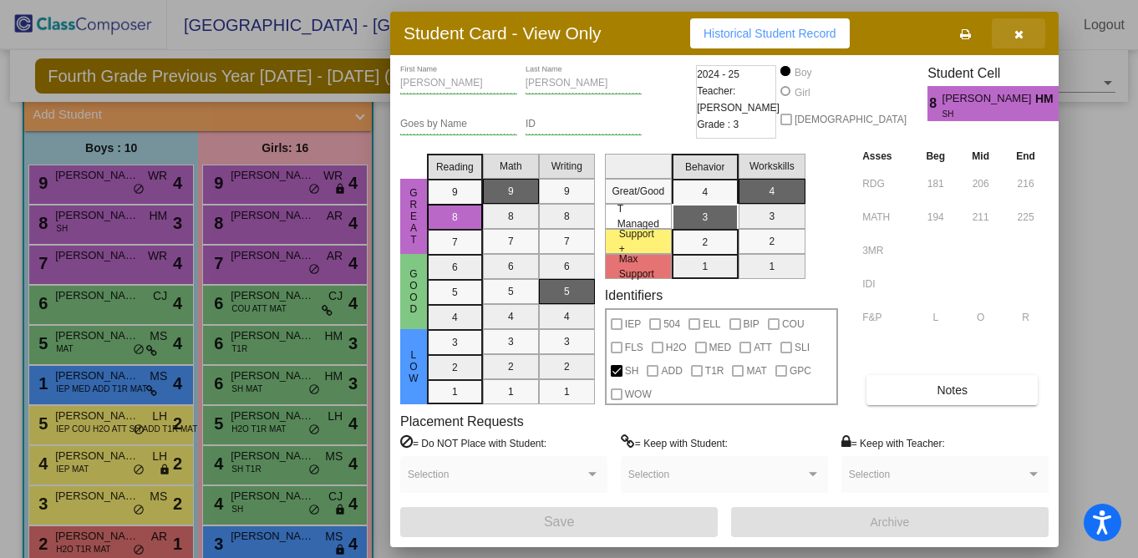
click at [1021, 33] on icon "button" at bounding box center [1019, 34] width 9 height 12
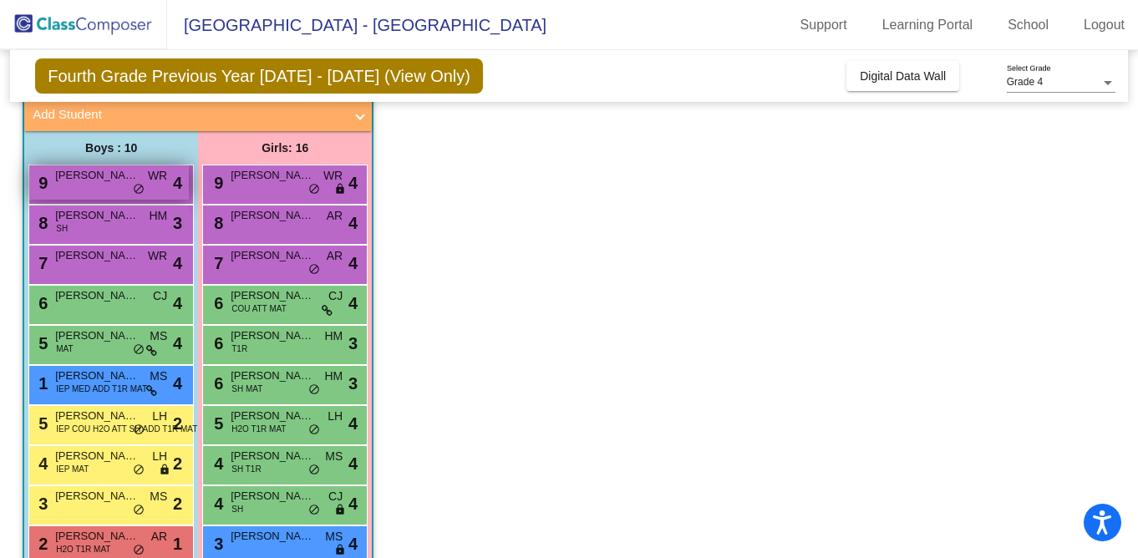
click at [105, 192] on div "9 [PERSON_NAME] WR lock do_not_disturb_alt 4" at bounding box center [109, 183] width 160 height 34
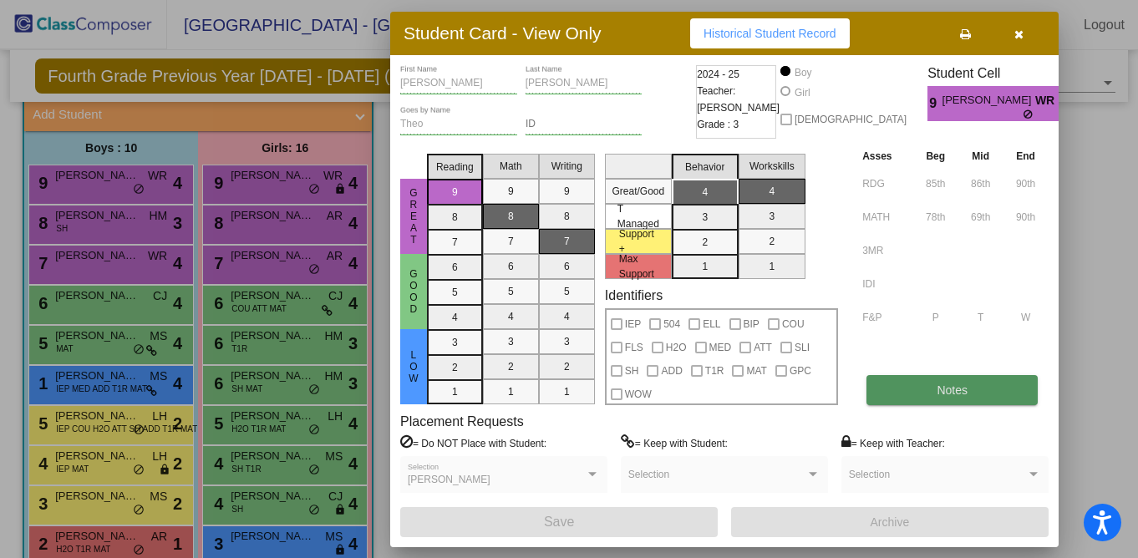
click at [939, 396] on span "Notes" at bounding box center [952, 390] width 31 height 13
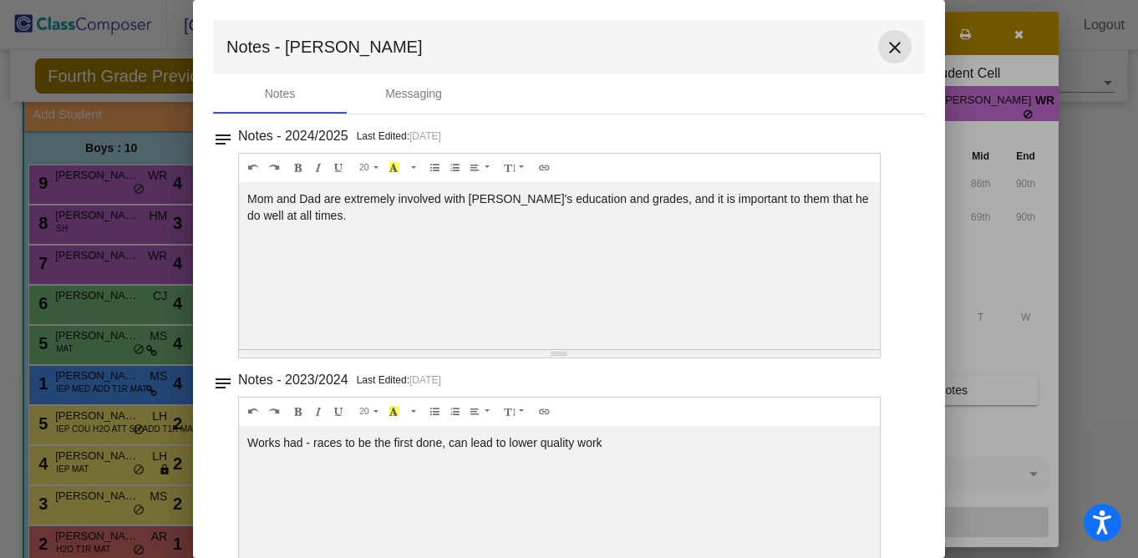
click at [886, 48] on mat-icon "close" at bounding box center [895, 48] width 20 height 20
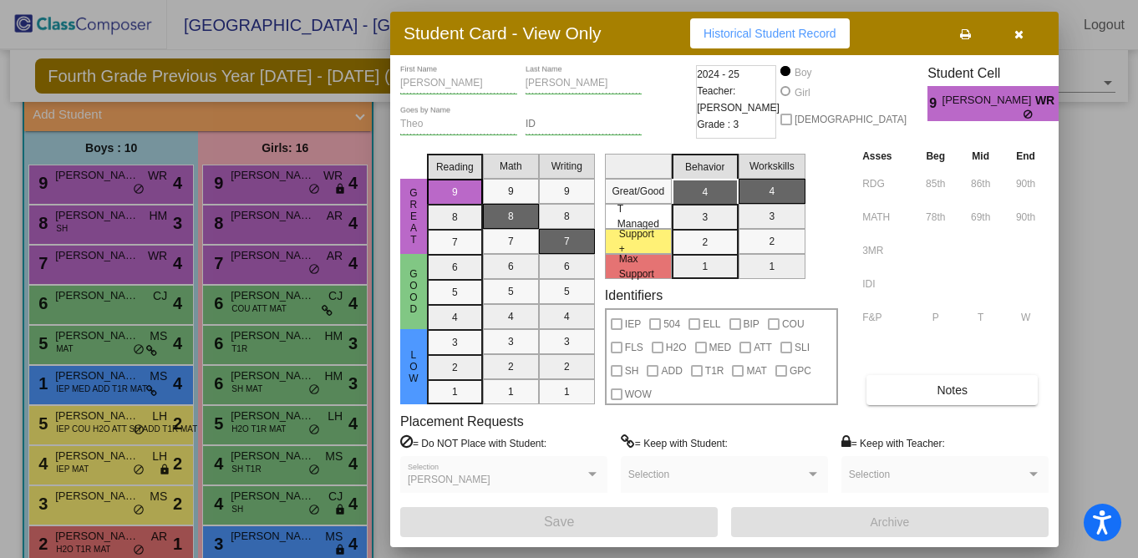
click at [1026, 33] on button "button" at bounding box center [1018, 33] width 53 height 30
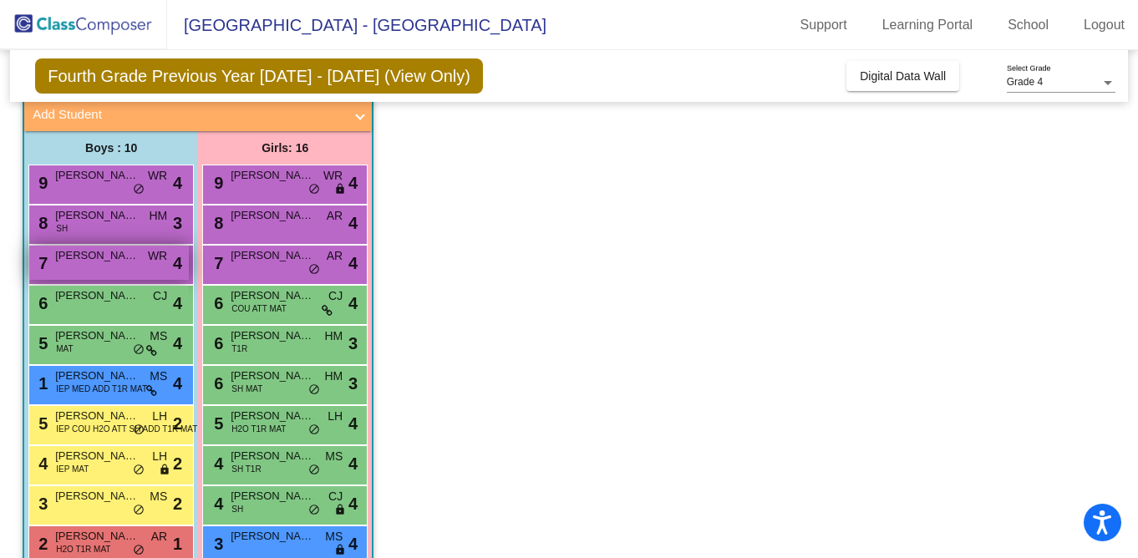
click at [110, 274] on div "7 [PERSON_NAME] WR lock do_not_disturb_alt 4" at bounding box center [109, 263] width 160 height 34
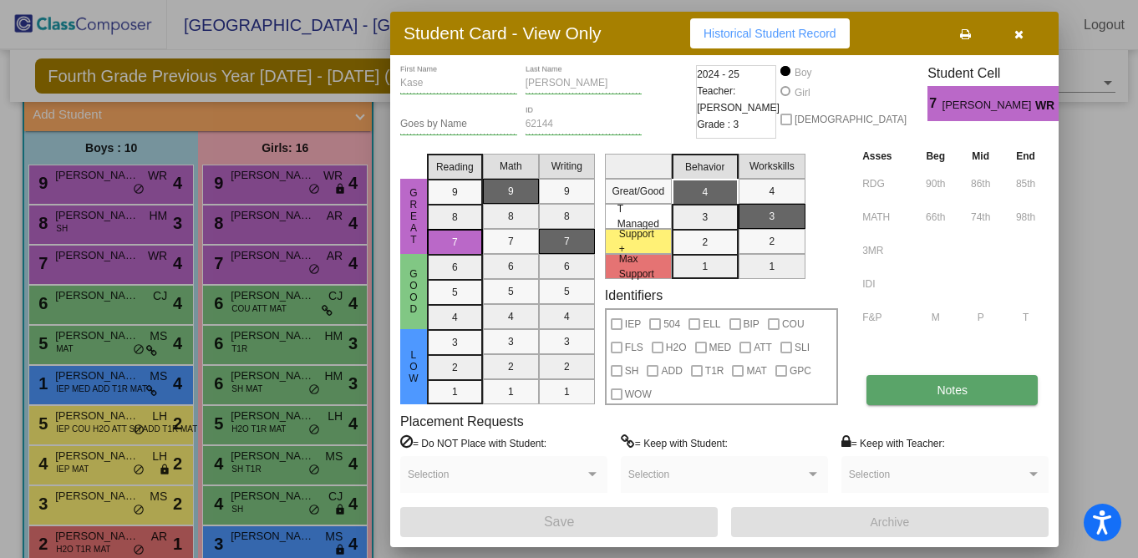
click at [980, 384] on button "Notes" at bounding box center [952, 390] width 171 height 30
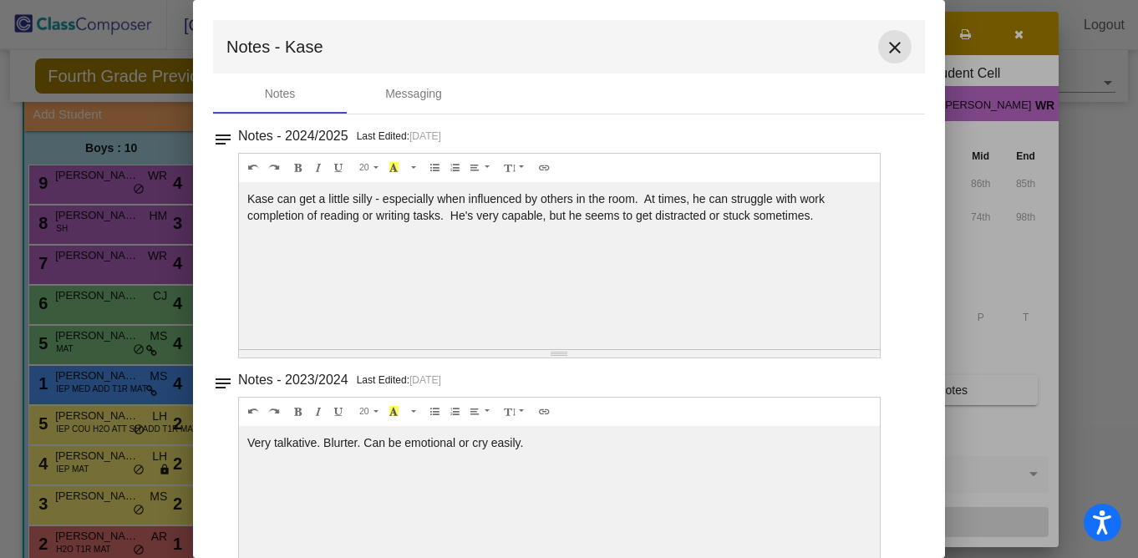
click at [893, 47] on mat-icon "close" at bounding box center [895, 48] width 20 height 20
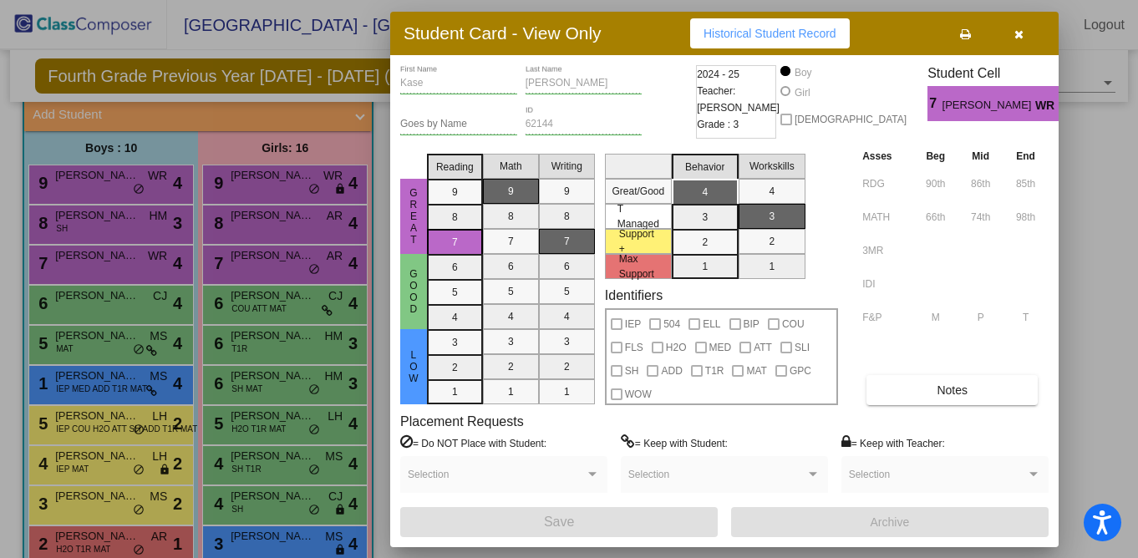
click at [1020, 36] on icon "button" at bounding box center [1019, 34] width 9 height 12
